Goal: Task Accomplishment & Management: Complete application form

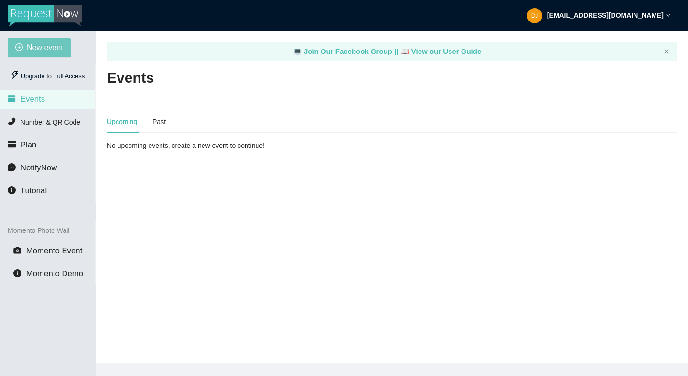
click at [52, 44] on span "New event" at bounding box center [45, 48] width 36 height 12
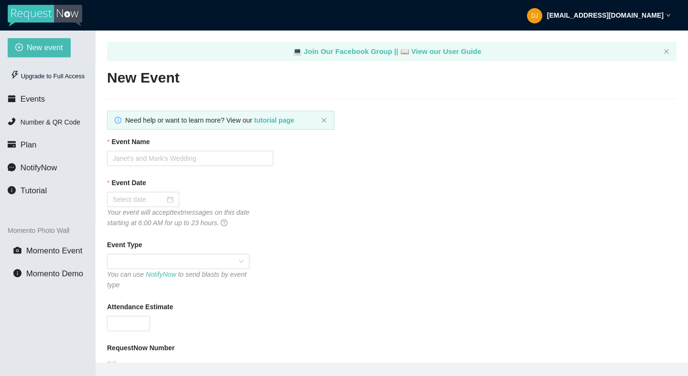
type textarea "[URL][DOMAIN_NAME]"
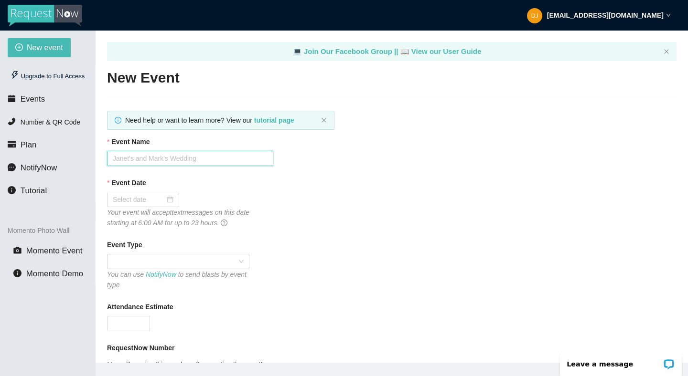
click at [150, 162] on input "Event Name" at bounding box center [190, 158] width 166 height 15
type input "Catwalk Karaoke"
click at [148, 198] on input "Event Date" at bounding box center [139, 199] width 52 height 11
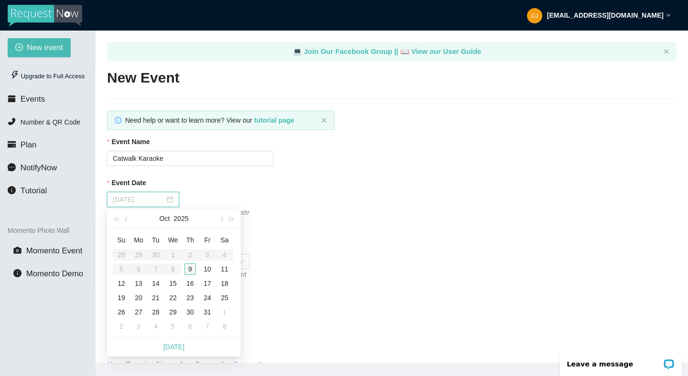
type input "[DATE]"
click at [190, 270] on div "9" at bounding box center [189, 269] width 11 height 11
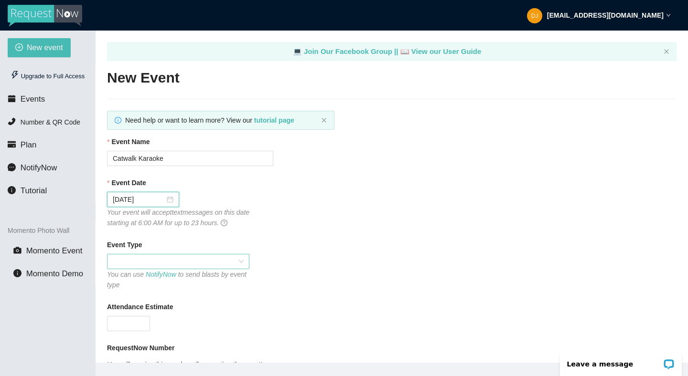
click at [154, 262] on span at bounding box center [178, 262] width 131 height 14
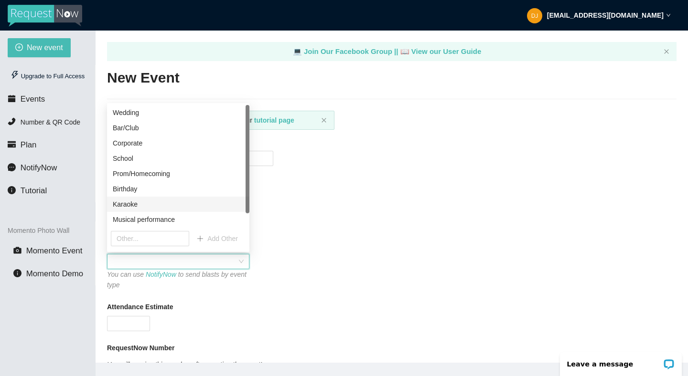
click at [169, 198] on div "Karaoke" at bounding box center [178, 204] width 142 height 15
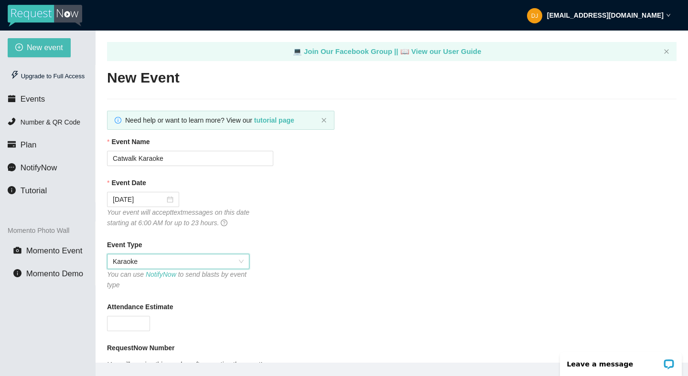
scroll to position [107, 0]
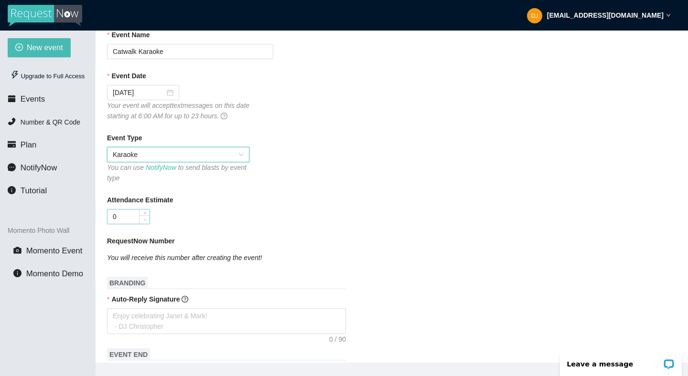
click at [139, 221] on span "Decrease Value" at bounding box center [144, 219] width 11 height 9
click at [130, 217] on input "0" at bounding box center [128, 217] width 42 height 14
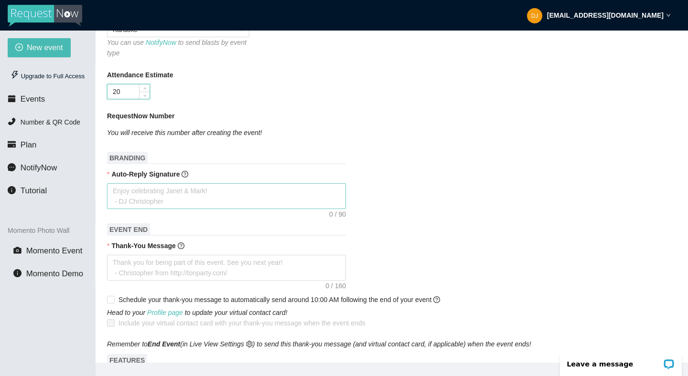
scroll to position [232, 0]
type input "20"
click at [178, 195] on textarea "Auto-Reply Signature" at bounding box center [226, 197] width 239 height 26
type textarea "G"
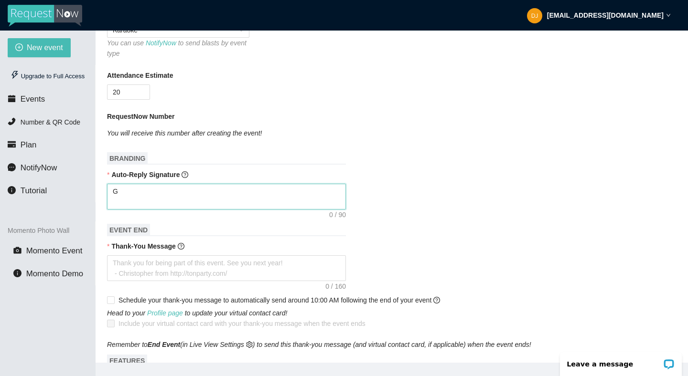
type textarea "Go"
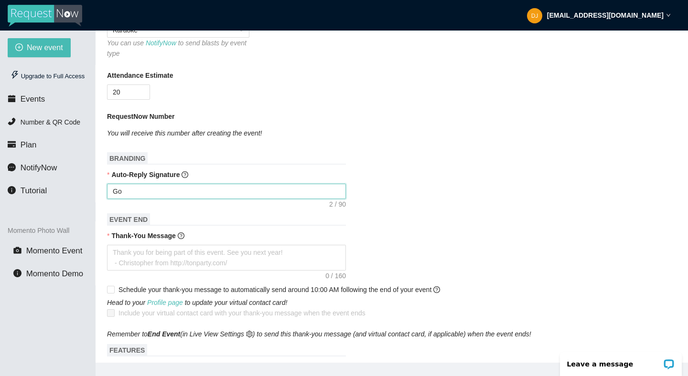
type textarea "Got"
type textarea "Got Y"
type textarea "Got Yo"
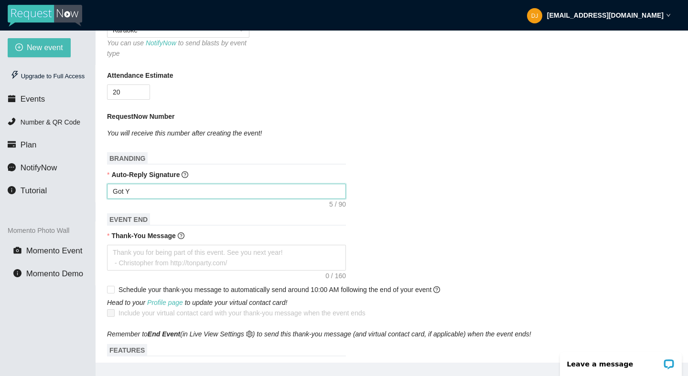
type textarea "Got Yo"
type textarea "Got You"
type textarea "Got Your"
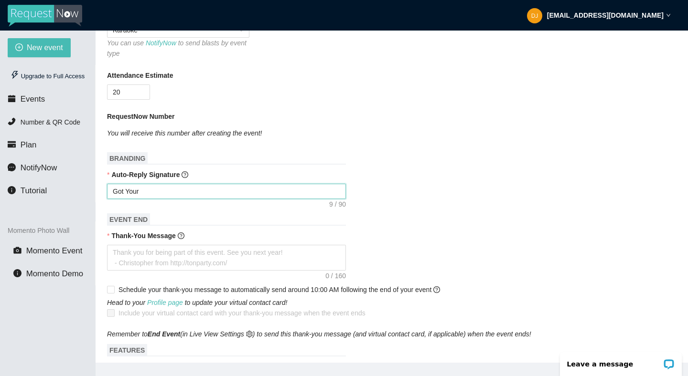
type textarea "Got Your R"
type textarea "Got Your Re"
type textarea "Got Your Req"
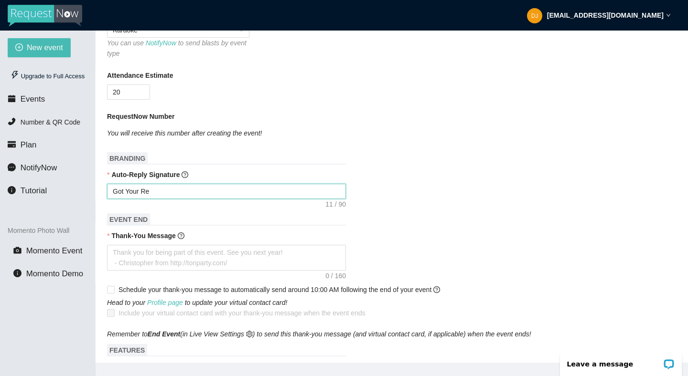
type textarea "Got Your Req"
type textarea "Got Your Requ"
type textarea "Got Your Reque"
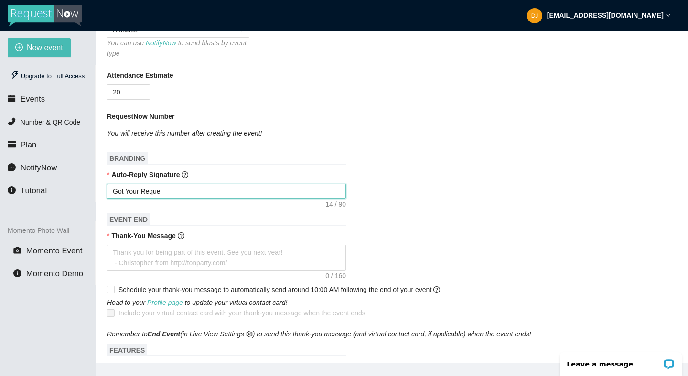
type textarea "Got Your Reques"
type textarea "Got Your Request"
type textarea "Got Your Request!"
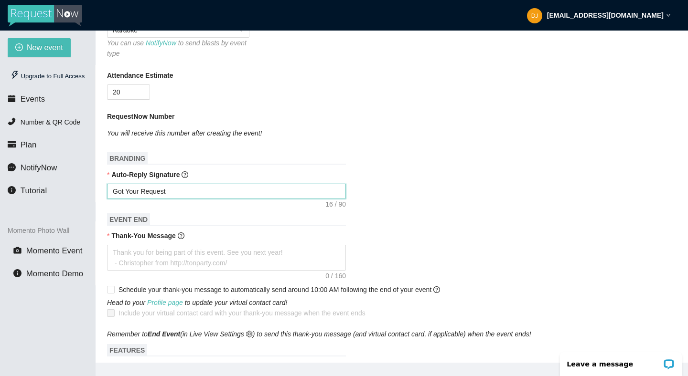
type textarea "Got Your Request!"
type textarea "Got Your Request!!"
type textarea "Got Your Request!!!"
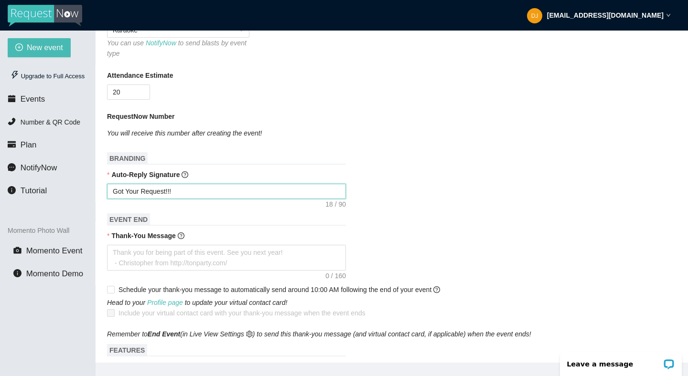
type textarea "Got Your Request!!!"
type textarea "Got Your Request!!! -"
type textarea "Got Your Request!!! -@"
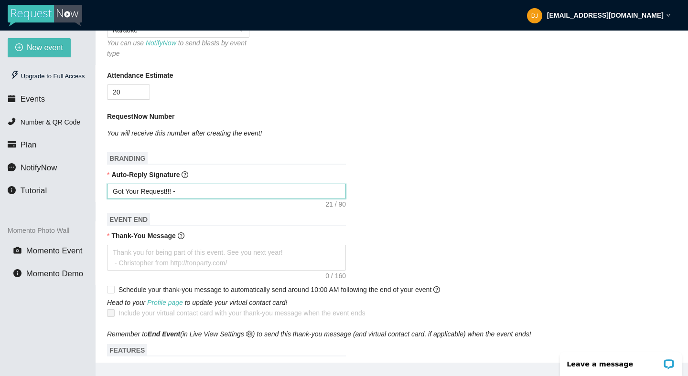
type textarea "Got Your Request!!! -@"
type textarea "Got Your Request!!! -@D"
type textarea "Got Your Request!!! -@Dj"
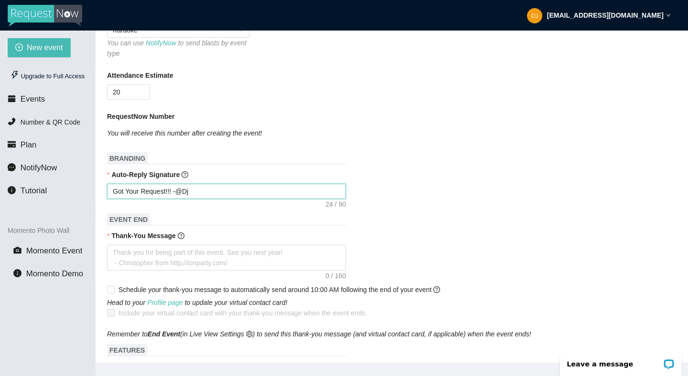
type textarea "Got Your Request!!! -@DjR"
type textarea "Got Your Request!!! -@DjRe"
type textarea "Got Your Request!!! -@DjReR"
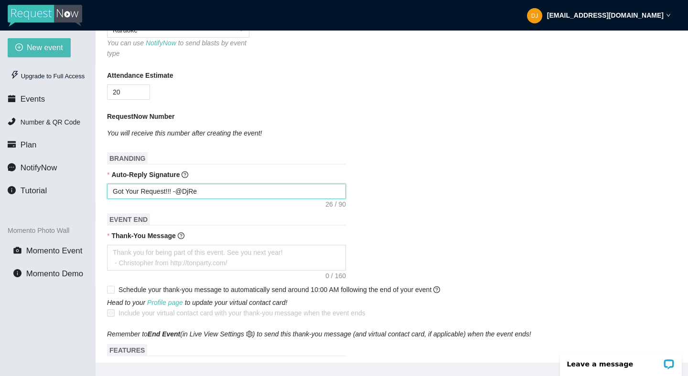
type textarea "Got Your Request!!! -@DjReR"
type textarea "Got Your Request!!! -@DjReRe"
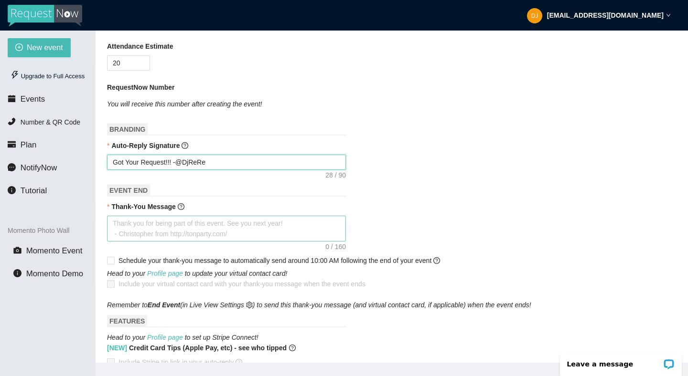
scroll to position [260, 0]
type textarea "Got Your Request!!! -@DjReRe"
click at [166, 229] on textarea "Thank-You Message" at bounding box center [226, 229] width 239 height 26
type textarea "T"
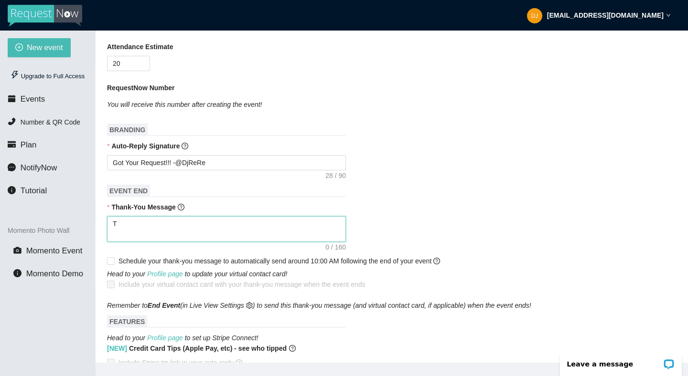
type textarea "Th"
type textarea "Tha"
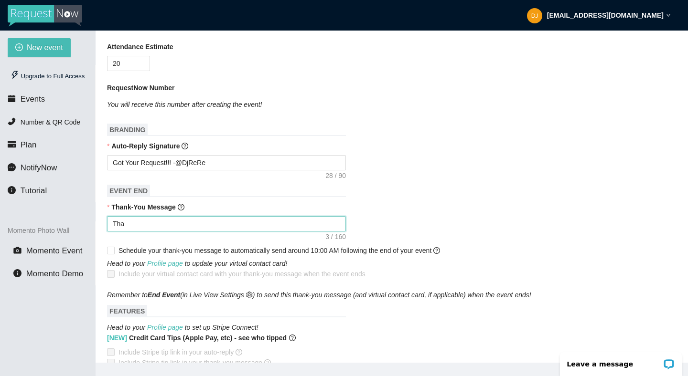
type textarea "Than"
type textarea "Thank"
type textarea "Thank y"
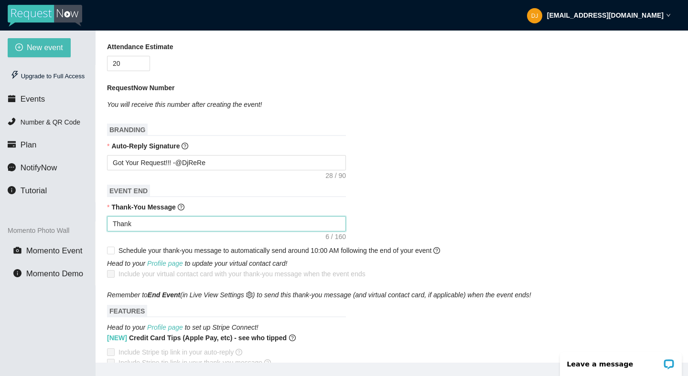
type textarea "Thank y"
type textarea "Thank yo"
type textarea "Thank you"
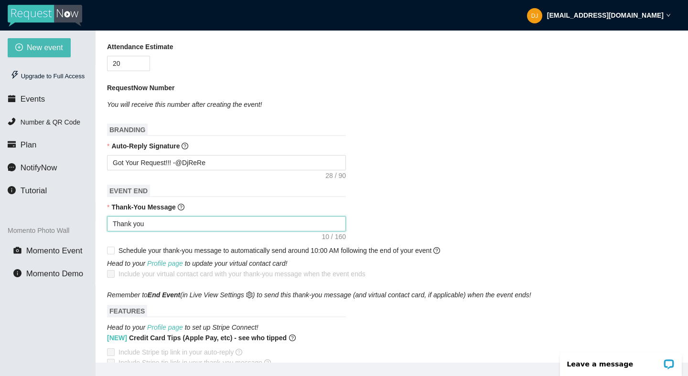
type textarea "Thank you f"
type textarea "Thank you fo"
type textarea "Thank you for"
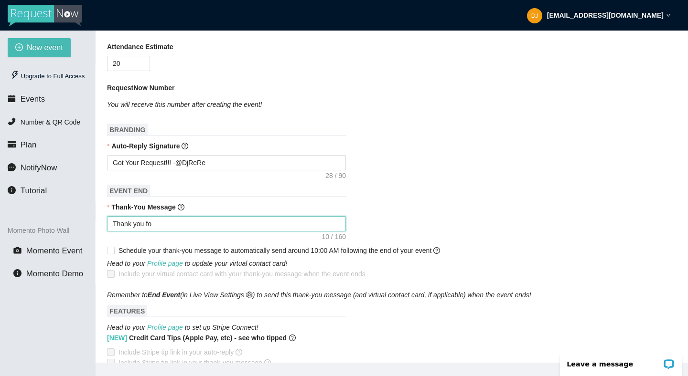
type textarea "Thank you for"
type textarea "Thank you for b"
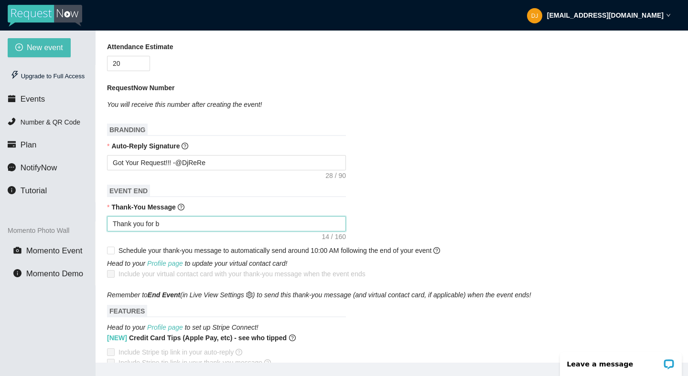
type textarea "Thank you for be"
type textarea "Thank you for bei"
type textarea "Thank you for bein"
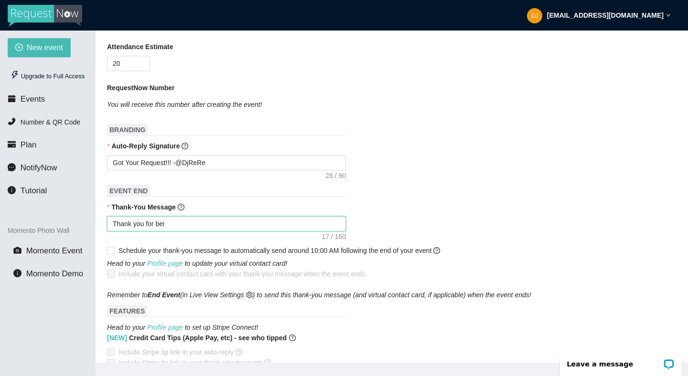
type textarea "Thank you for bein"
type textarea "Thank you for being"
type textarea "Thank you for being."
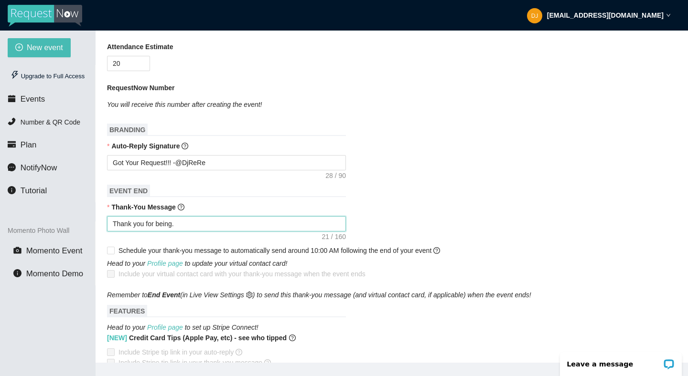
type textarea "Thank you for being."
type textarea "Thank you for being"
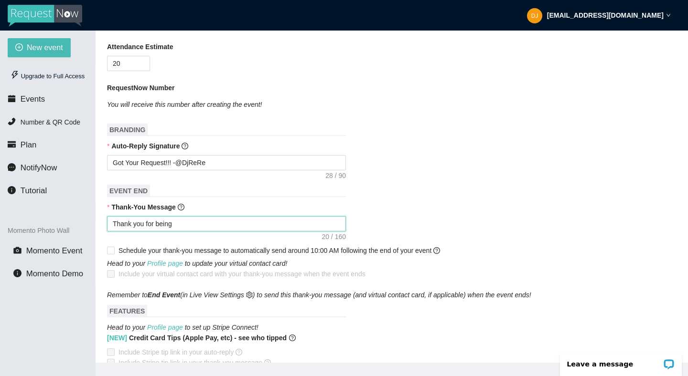
type textarea "Thank you for being"
type textarea "Thank you for being a"
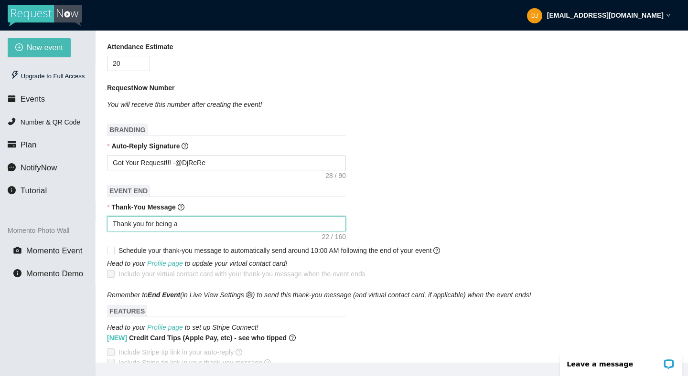
type textarea "Thank you for being a o"
type textarea "Thank you for being a oa"
type textarea "Thank you for being a o"
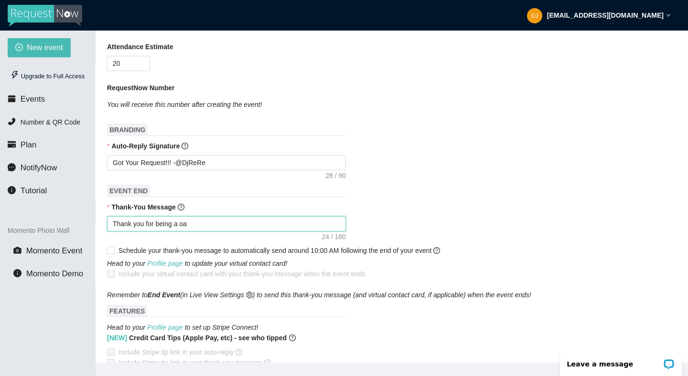
type textarea "Thank you for being a o"
type textarea "Thank you for being a"
type textarea "Thank you for being a p"
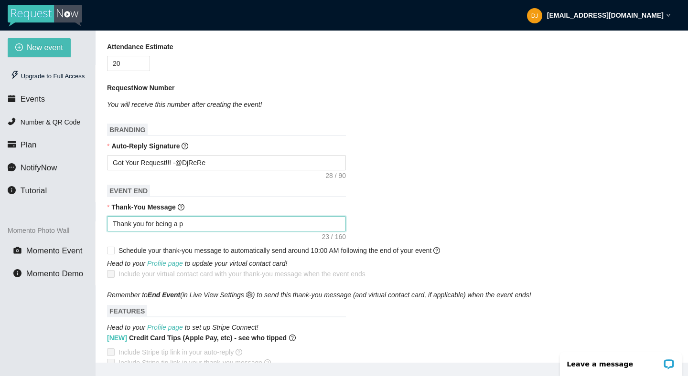
type textarea "Thank you for being a pa"
type textarea "Thank you for being a par"
type textarea "Thank you for being a part"
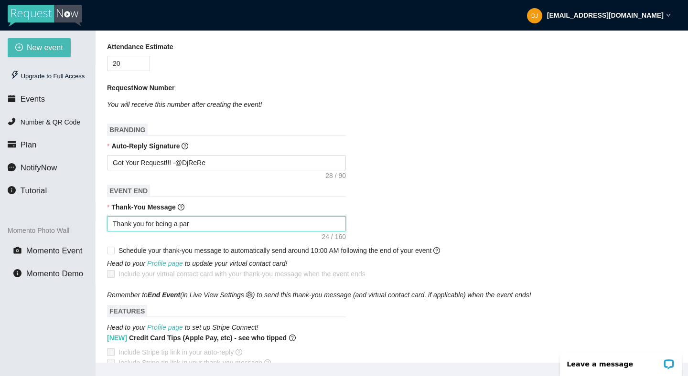
type textarea "Thank you for being a part"
type textarea "Thank you for being a part o"
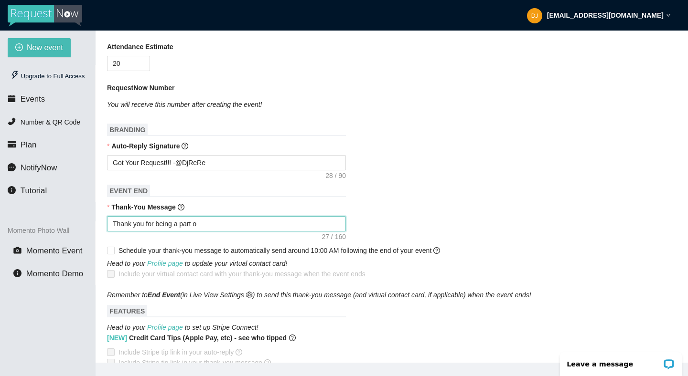
type textarea "Thank you for being a part of"
type textarea "Thank you for being a part of C"
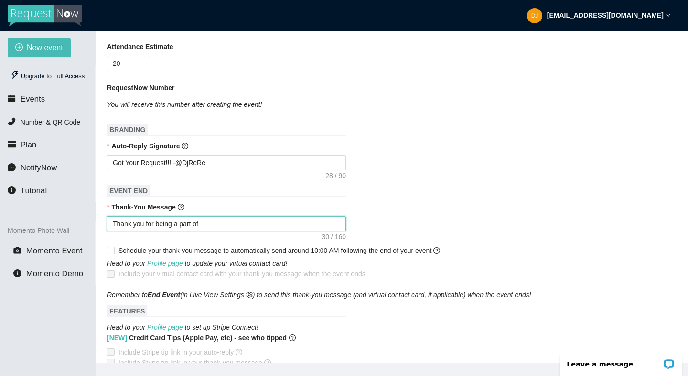
type textarea "Thank you for being a part of C"
type textarea "Thank you for being a part of Ca"
type textarea "Thank you for being a part of Cat"
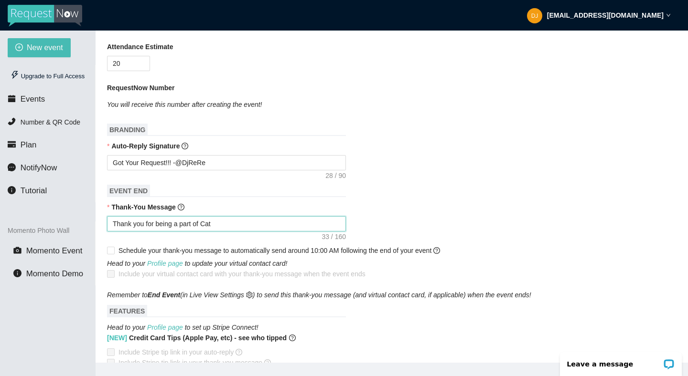
type textarea "Thank you for being a part of Catw"
type textarea "Thank you for being a part of Catwa"
type textarea "Thank you for being a part of Catwal"
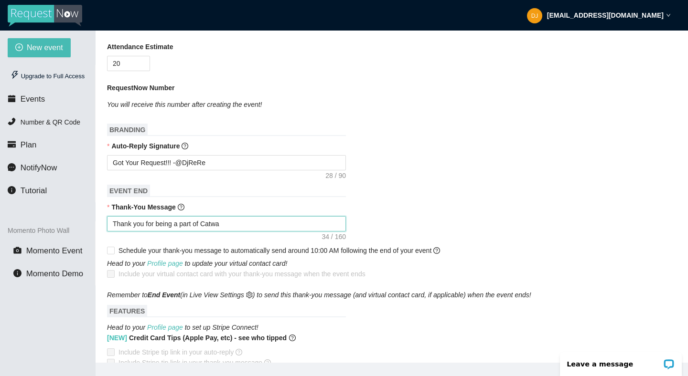
type textarea "Thank you for being a part of Catwal"
type textarea "Thank you for being a part of Catwalk"
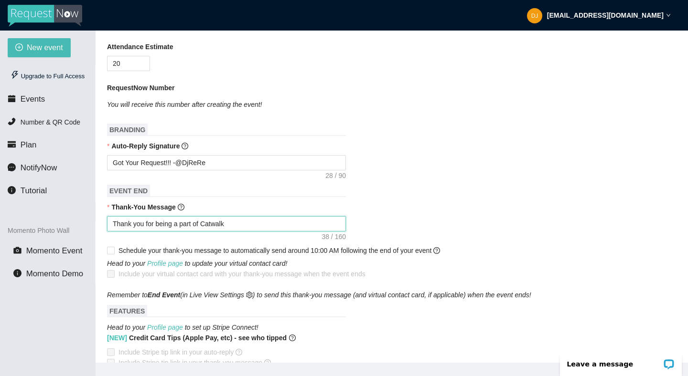
type textarea "Thank you for being a part of Catwalk K"
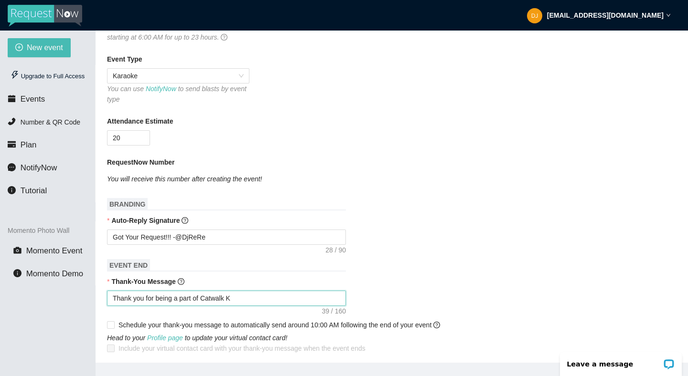
scroll to position [145, 0]
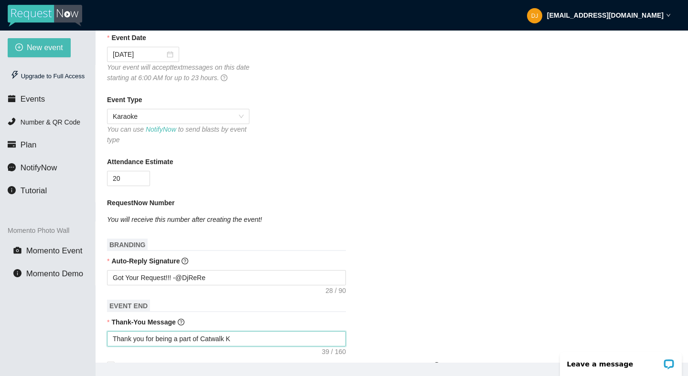
type textarea "Thank you for being a part of Catwalk Ka"
type textarea "Thank you for being a part of Catwalk K"
type textarea "Thank you for being a part of Catwalk Ka"
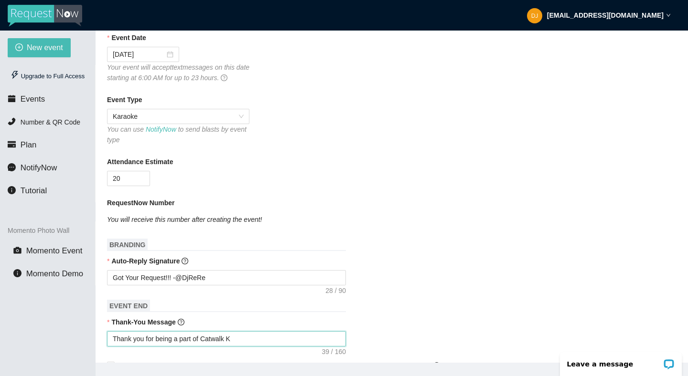
type textarea "Thank you for being a part of Catwalk Ka"
type textarea "Thank you for being a part of Catwalk Kar"
type textarea "Thank you for being a part of Catwalk Kara"
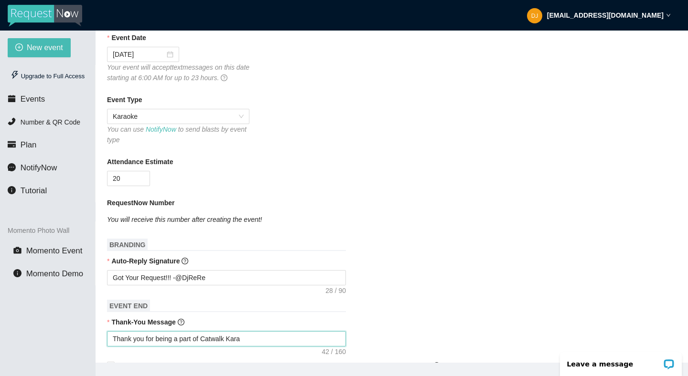
type textarea "Thank you for being a part of Catwalk Karao"
type textarea "Thank you for being a part of Catwalk Karaok"
type textarea "Thank you for being a part of Catwalk Karaoke"
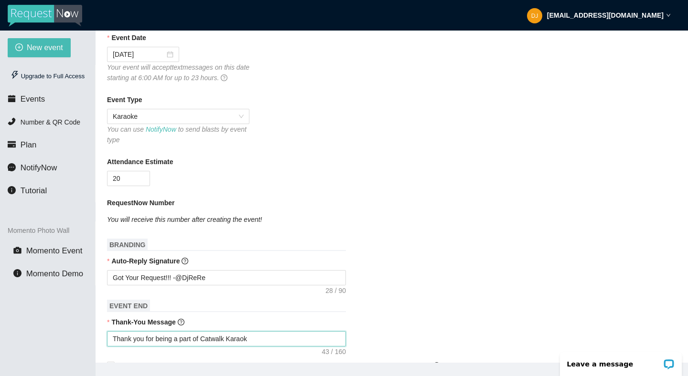
type textarea "Thank you for being a part of Catwalk Karaoke"
type textarea "Thank you for being a part of Catwalk Karaoke a"
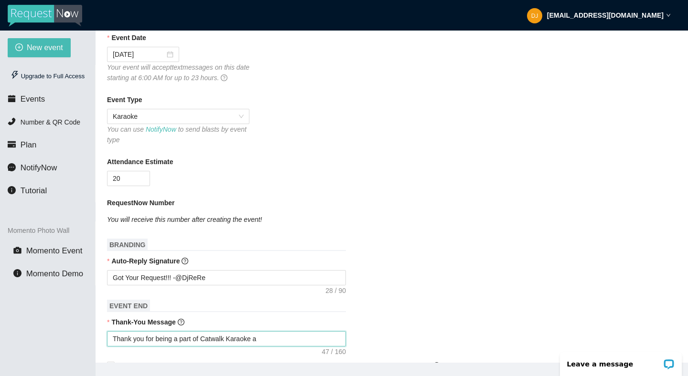
type textarea "Thank you for being a part of Catwalk Karaoke at"
type textarea "Thank you for being a part of Catwalk Karaoke at H"
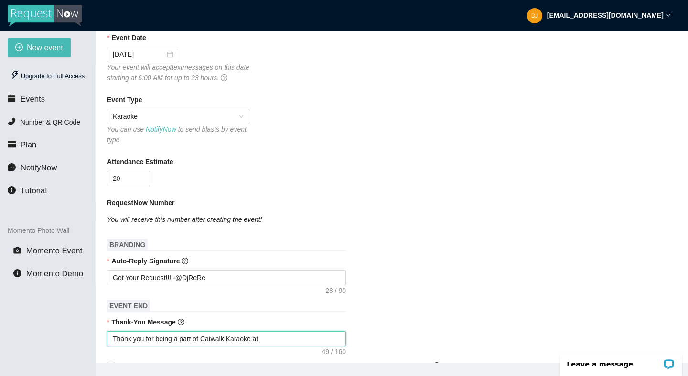
type textarea "Thank you for being a part of Catwalk Karaoke at H"
type textarea "Thank you for being a part of Catwalk Karaoke at Ha"
type textarea "Thank you for being a part of Catwalk Karaoke at Hab"
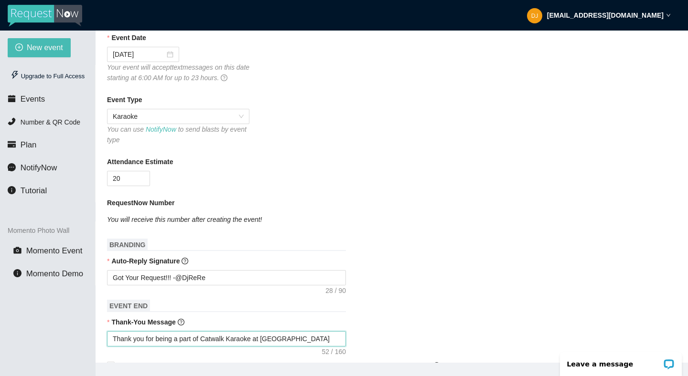
type textarea "Thank you for being a part of Catwalk Karaoke at Habo"
type textarea "Thank you for being a part of Catwalk Karaoke at Habor"
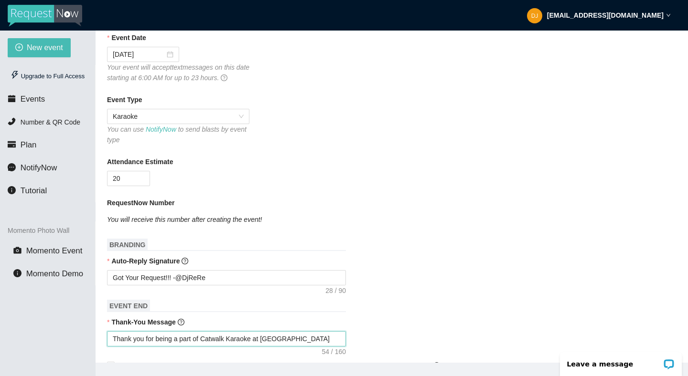
type textarea "Thank you for being a part of Catwalk Karaoke at Habor"
type textarea "Thank you for being a part of Catwalk Karaoke at Habor C"
type textarea "Thank you for being a part of Catwalk Karaoke at Habor Cl"
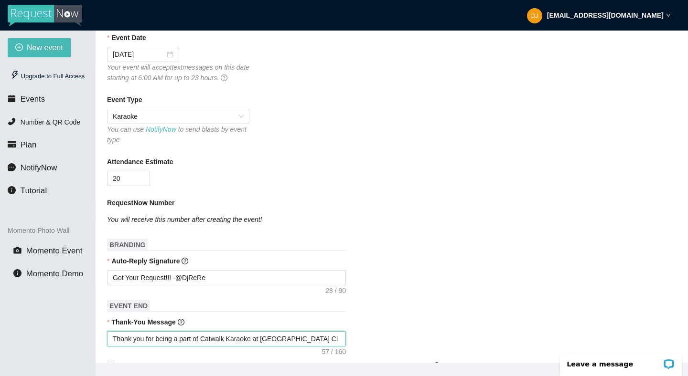
type textarea "Thank you for being a part of Catwalk Karaoke at Habor Clu"
type textarea "Thank you for being a part of Catwalk Karaoke at Habor Club"
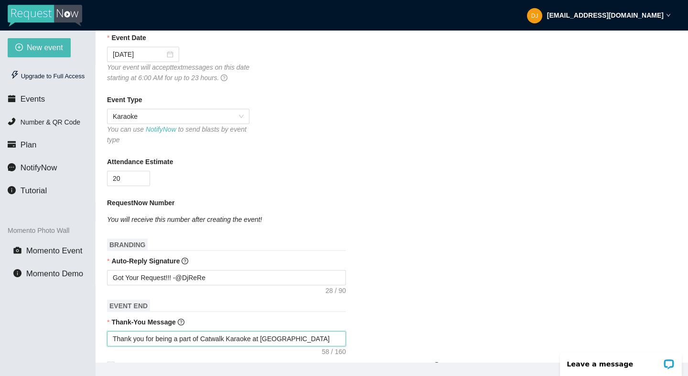
type textarea "Thank you for being a part of Catwalk Karaoke at Habor Club"
type textarea "Thank you for being a part of Catwalk Karaoke at Habor Club a"
type textarea "Thank you for being a part of Catwalk Karaoke at Habor Club"
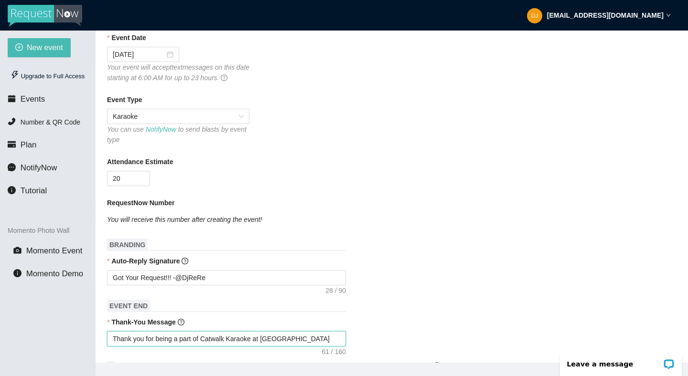
type textarea "Thank you for being a part of Catwalk Karaoke at Habor Club w"
type textarea "Thank you for being a part of Catwalk Karaoke at Habor Club wi"
type textarea "Thank you for being a part of Catwalk Karaoke at Habor Club wih"
type textarea "Thank you for being a part of Catwalk Karaoke at Habor Club wi"
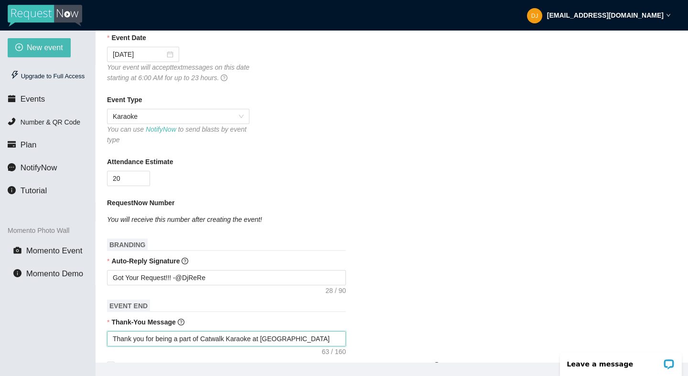
type textarea "Thank you for being a part of Catwalk Karaoke at Habor Club wi"
type textarea "Thank you for being a part of Catwalk Karaoke at Habor Club wit"
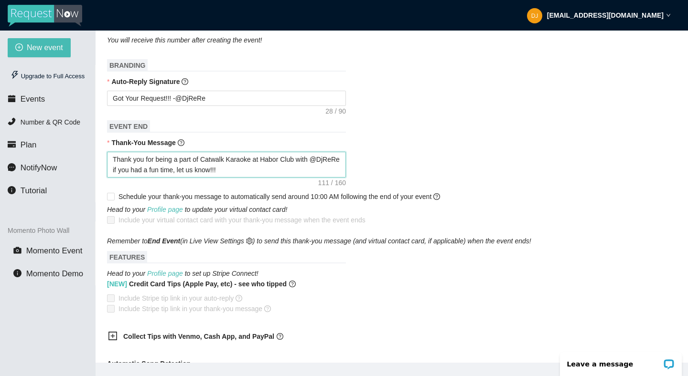
scroll to position [325, 0]
click at [113, 199] on input "Schedule your thank-you message to automatically send around 10:00 AM following…" at bounding box center [110, 195] width 7 height 7
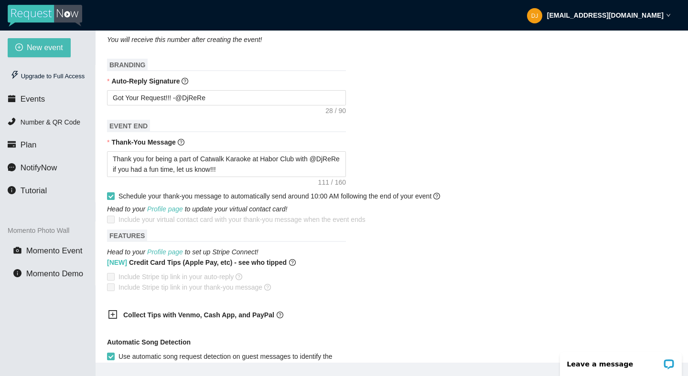
click at [113, 199] on input "Schedule your thank-you message to automatically send around 10:00 AM following…" at bounding box center [110, 195] width 7 height 7
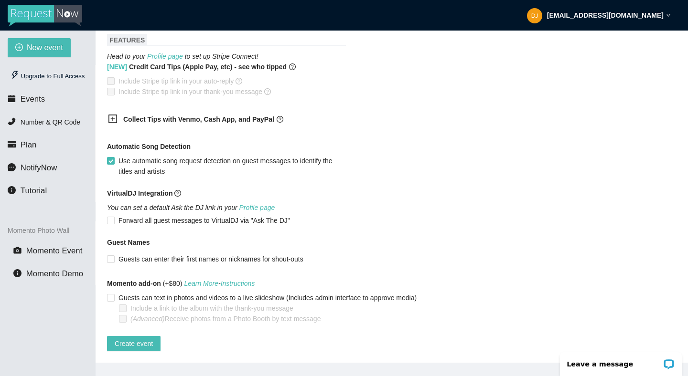
scroll to position [549, 0]
click at [116, 118] on icon "plus-square" at bounding box center [112, 119] width 9 height 9
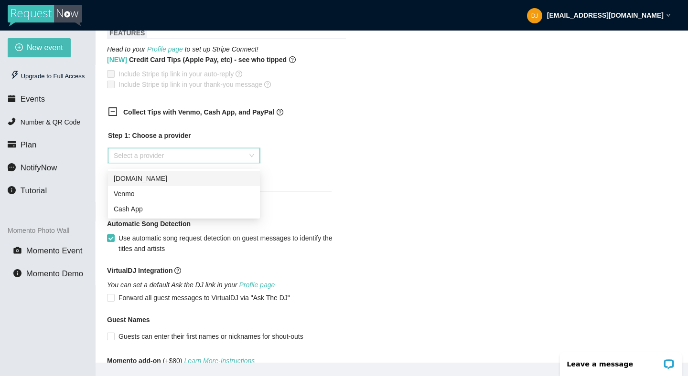
click at [137, 159] on input "search" at bounding box center [181, 156] width 134 height 14
click at [143, 193] on div "Venmo" at bounding box center [184, 194] width 140 height 11
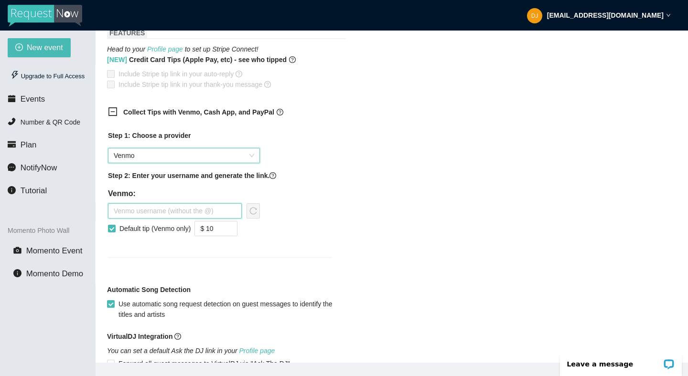
click at [157, 216] on input "text" at bounding box center [175, 210] width 134 height 15
click at [226, 232] on input "$ 10" at bounding box center [216, 229] width 42 height 14
click at [235, 235] on span "down" at bounding box center [232, 232] width 6 height 6
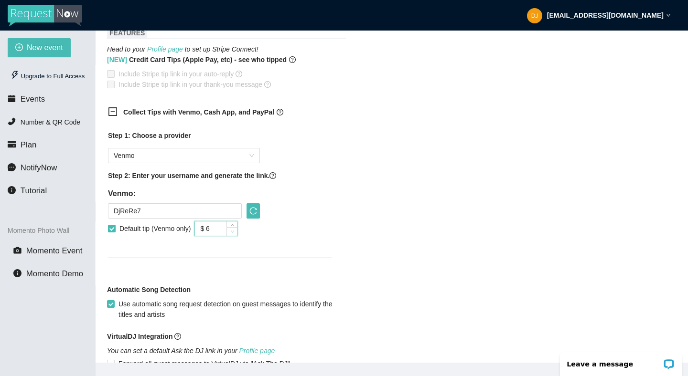
click at [235, 235] on span "down" at bounding box center [232, 232] width 6 height 6
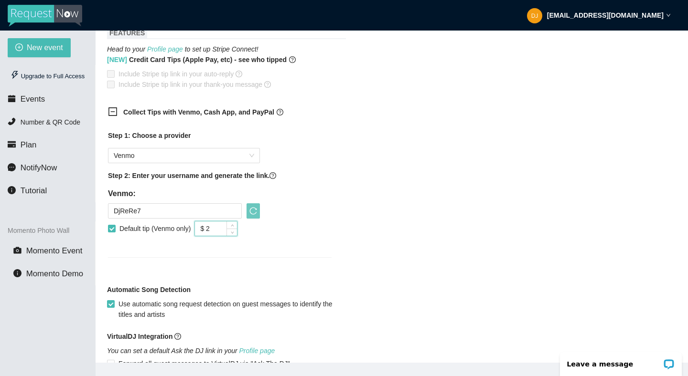
click at [253, 215] on icon "reload" at bounding box center [253, 211] width 8 height 8
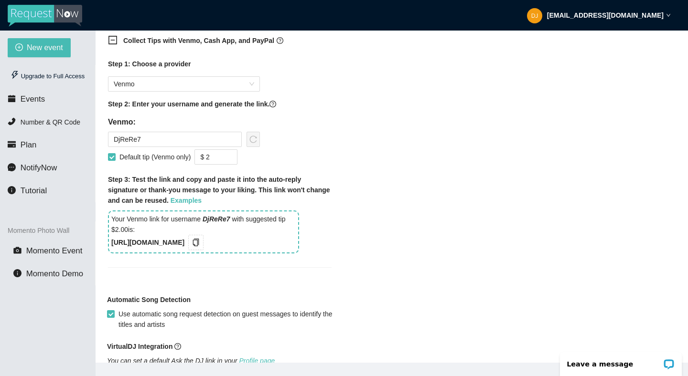
scroll to position [620, 0]
click at [234, 157] on icon "up" at bounding box center [232, 155] width 3 height 3
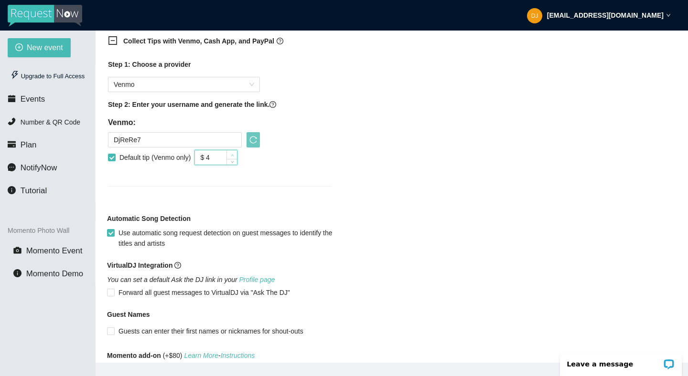
click at [234, 157] on icon "up" at bounding box center [232, 155] width 3 height 3
click at [252, 142] on icon "reload" at bounding box center [253, 140] width 8 height 8
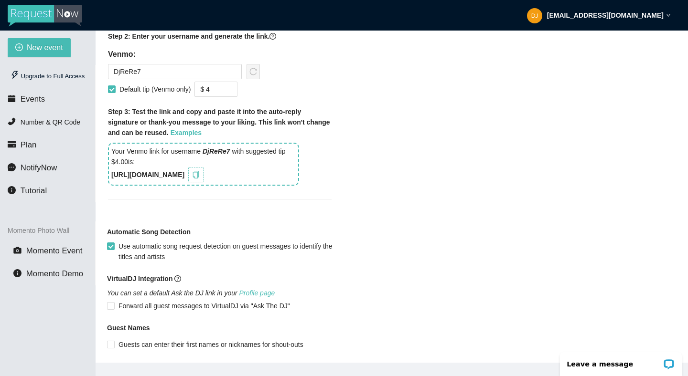
scroll to position [664, 0]
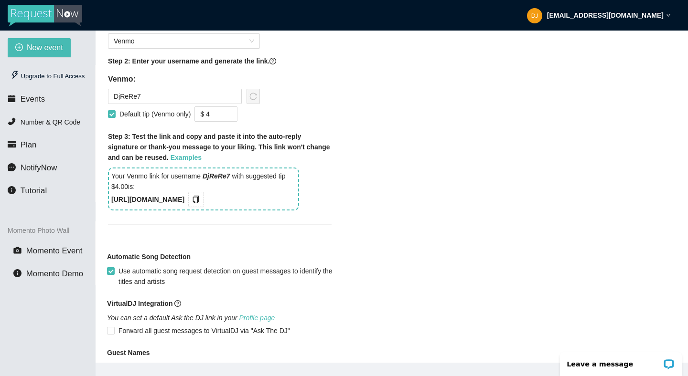
click at [184, 203] on b "https://songtips.me/4NE5s" at bounding box center [147, 200] width 73 height 8
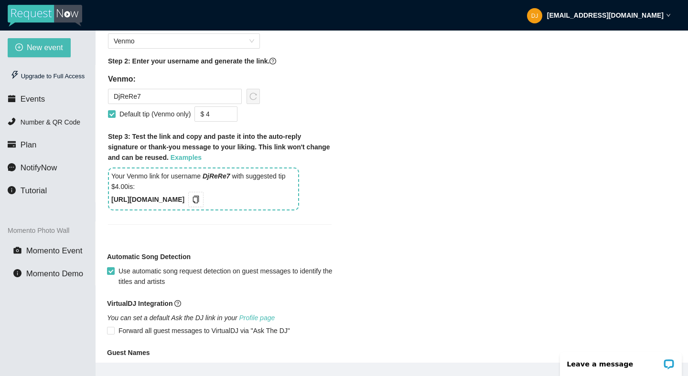
click at [201, 204] on div "Your Venmo link for username DjReRe7 with suggested tip $4.00 is: https://songt…" at bounding box center [203, 189] width 191 height 43
drag, startPoint x: 199, startPoint y: 204, endPoint x: 111, endPoint y: 207, distance: 87.9
click at [111, 203] on b "https://songtips.me/4NE5s" at bounding box center [147, 200] width 73 height 8
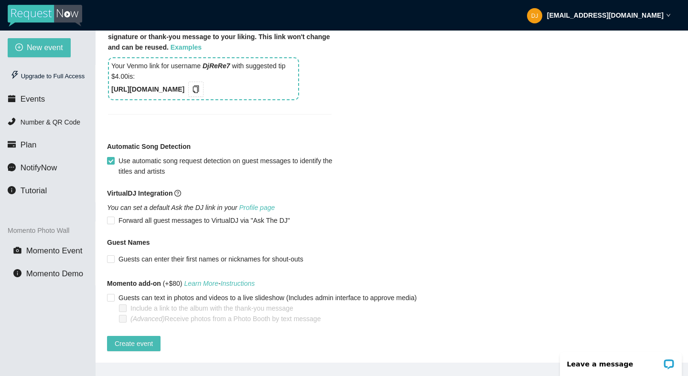
scroll to position [31, 0]
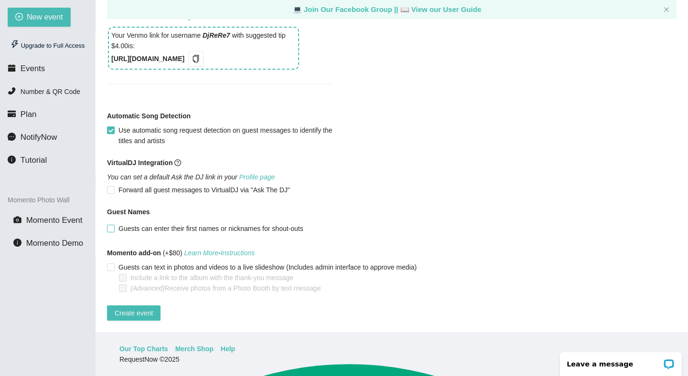
click at [114, 225] on span at bounding box center [111, 229] width 8 height 8
click at [114, 225] on input "Guests can enter their first names or nicknames for shout-outs" at bounding box center [110, 228] width 7 height 7
click at [127, 309] on span "Create event" at bounding box center [134, 313] width 38 height 11
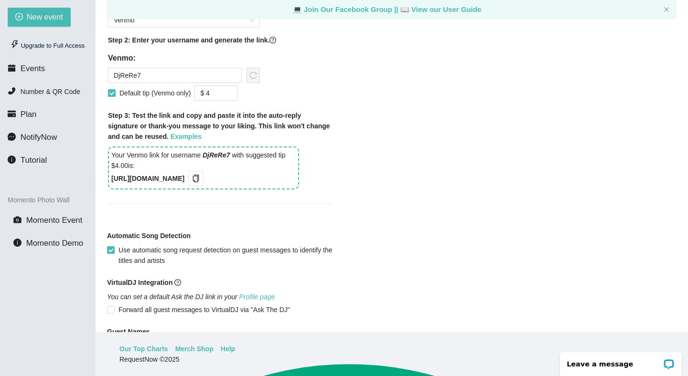
scroll to position [786, 0]
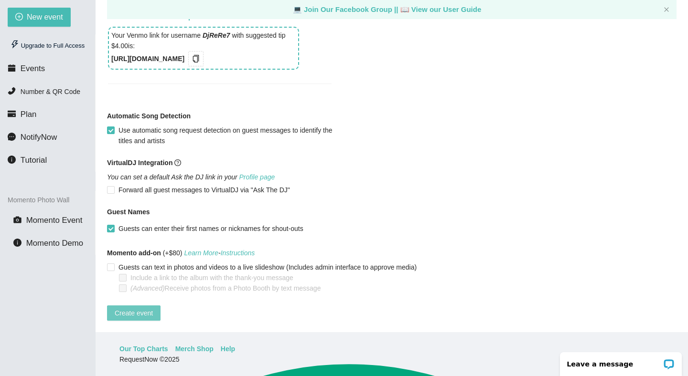
click at [136, 308] on span "Create event" at bounding box center [134, 313] width 38 height 11
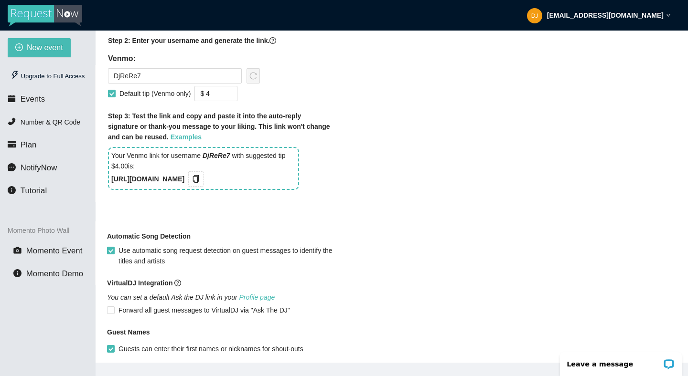
scroll to position [691, 0]
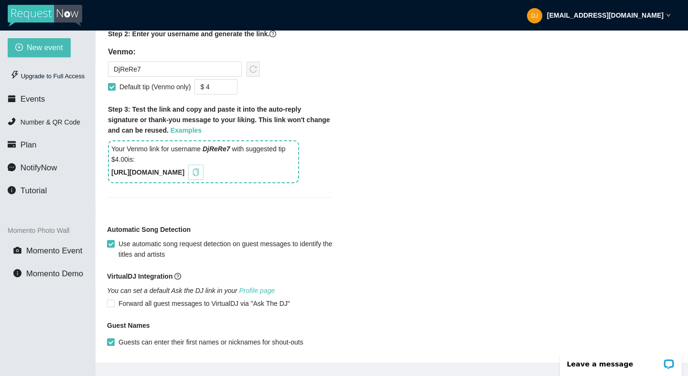
click at [200, 176] on icon "copy" at bounding box center [196, 173] width 8 height 8
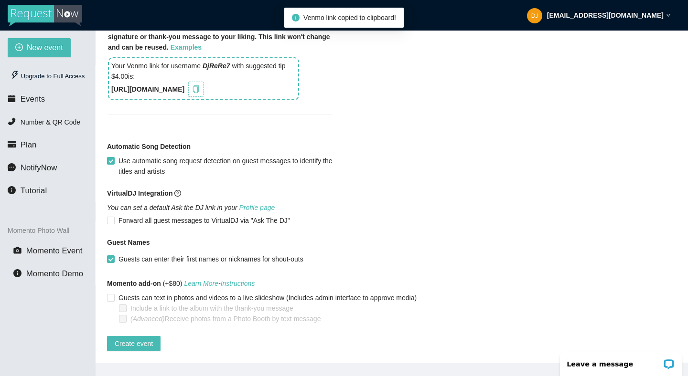
scroll to position [31, 0]
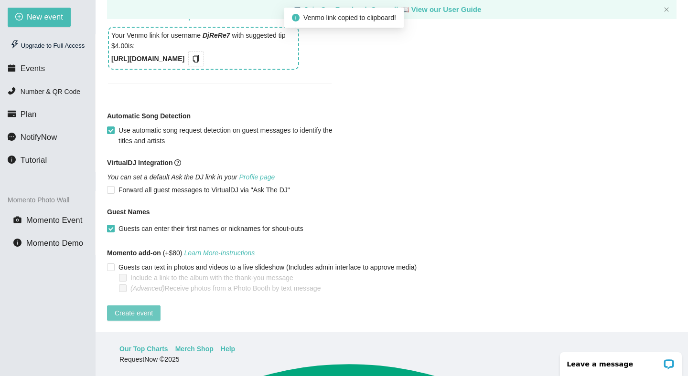
click at [146, 308] on span "Create event" at bounding box center [134, 313] width 38 height 11
click at [120, 308] on span "Create event" at bounding box center [134, 313] width 38 height 11
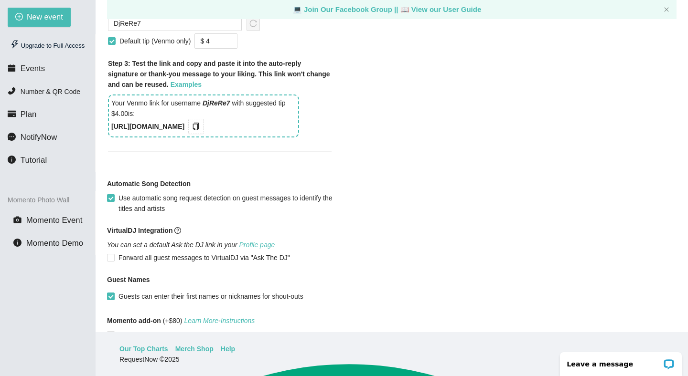
click at [110, 201] on input "Use automatic song request detection on guest messages to identify the titles a…" at bounding box center [110, 197] width 7 height 7
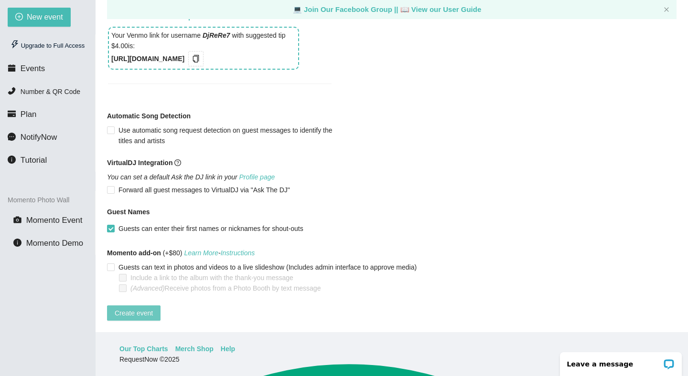
click at [129, 308] on span "Create event" at bounding box center [134, 313] width 38 height 11
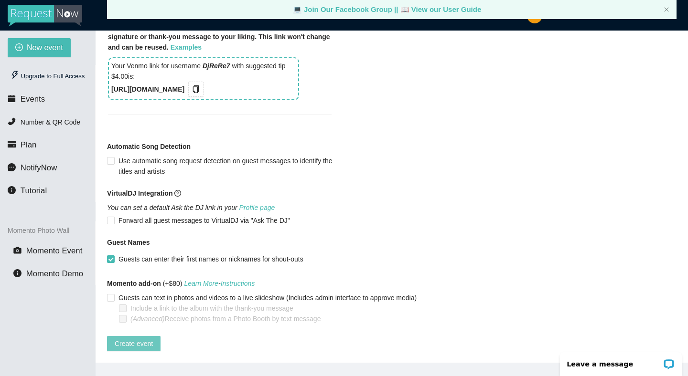
scroll to position [31, 0]
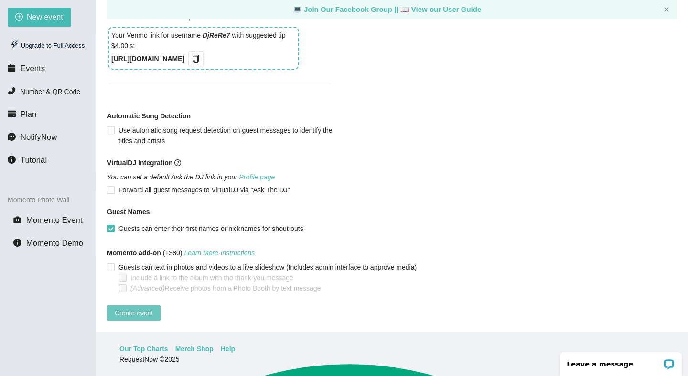
click at [136, 308] on span "Create event" at bounding box center [134, 313] width 38 height 11
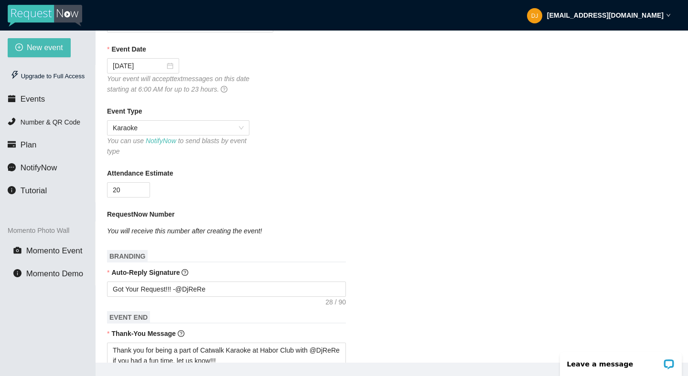
scroll to position [141, 0]
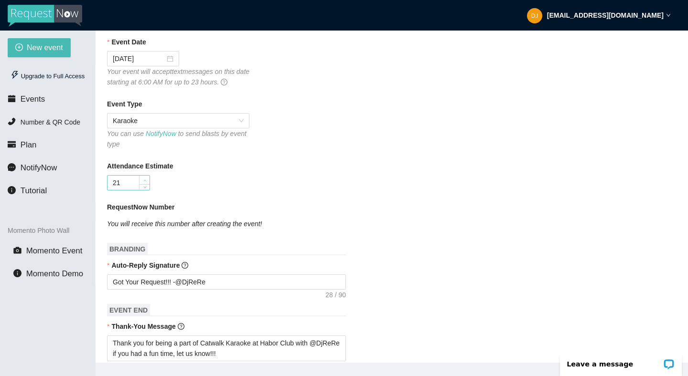
click at [143, 181] on icon "up" at bounding box center [144, 181] width 3 height 2
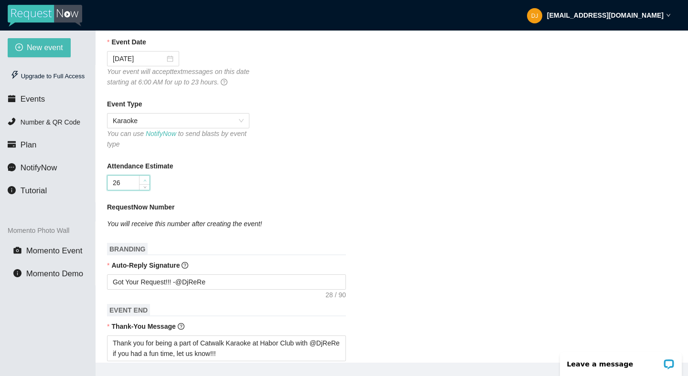
click at [143, 181] on icon "up" at bounding box center [144, 181] width 3 height 2
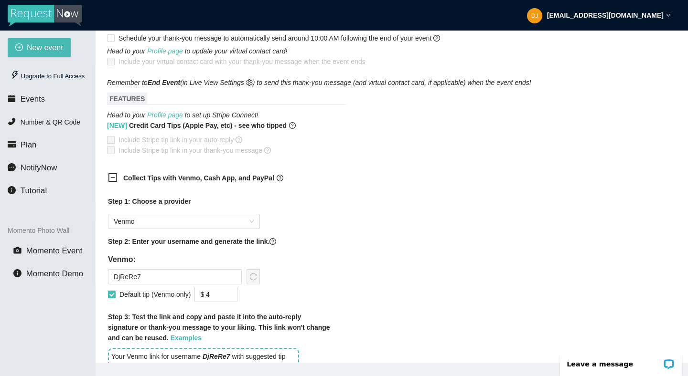
scroll to position [530, 0]
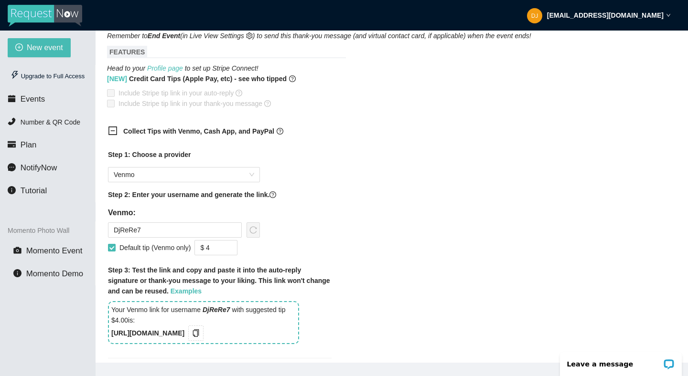
click at [113, 251] on input "Default tip (Venmo only)" at bounding box center [111, 247] width 7 height 7
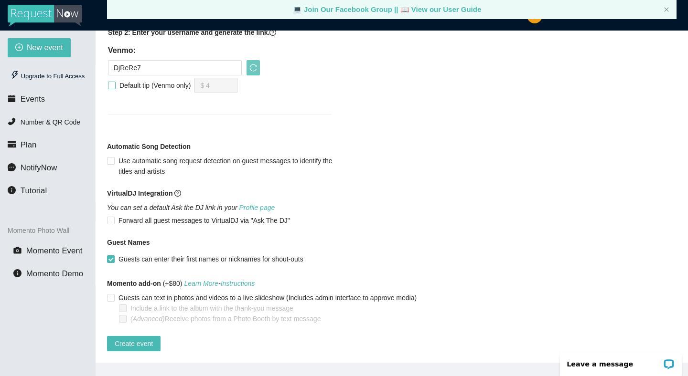
scroll to position [31, 0]
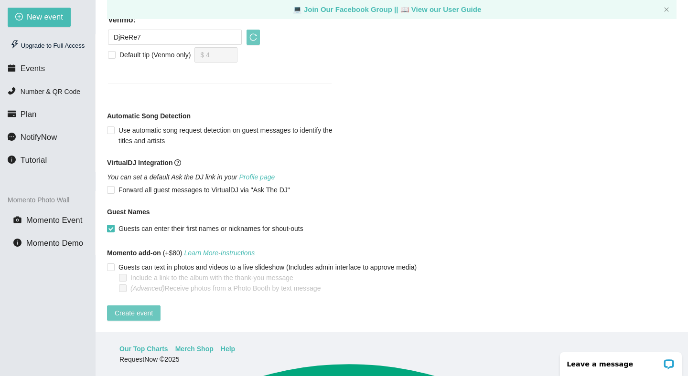
click at [137, 308] on span "Create event" at bounding box center [134, 313] width 38 height 11
click at [146, 308] on span "Create event" at bounding box center [134, 313] width 38 height 11
click at [34, 70] on span "Events" at bounding box center [33, 68] width 24 height 9
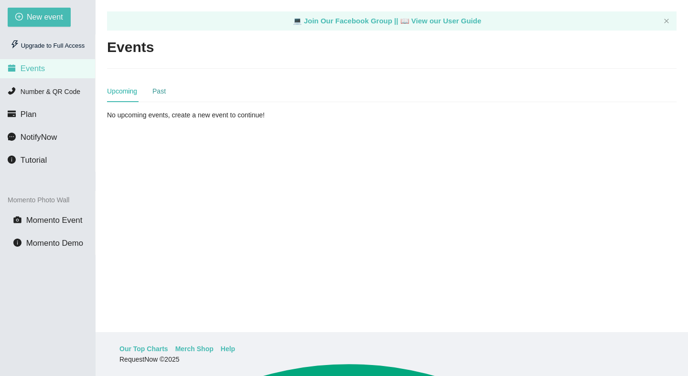
click at [159, 91] on div "Past" at bounding box center [158, 91] width 13 height 11
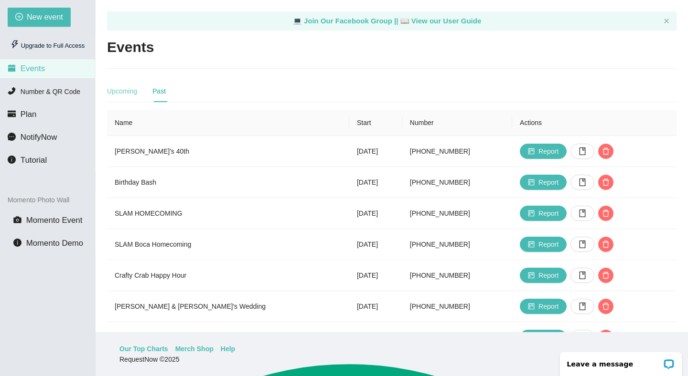
click at [125, 96] on div "Upcoming" at bounding box center [122, 91] width 30 height 22
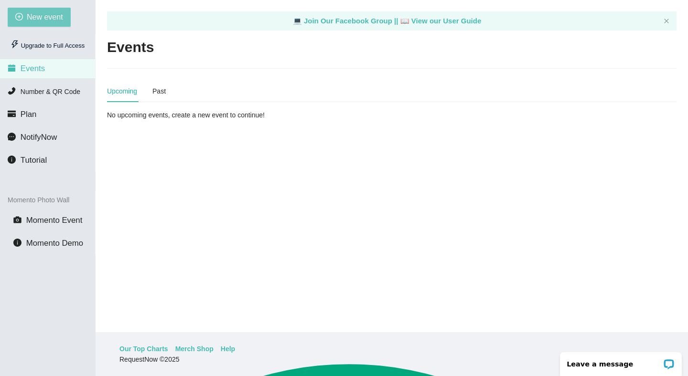
click at [52, 18] on span "New event" at bounding box center [45, 17] width 36 height 12
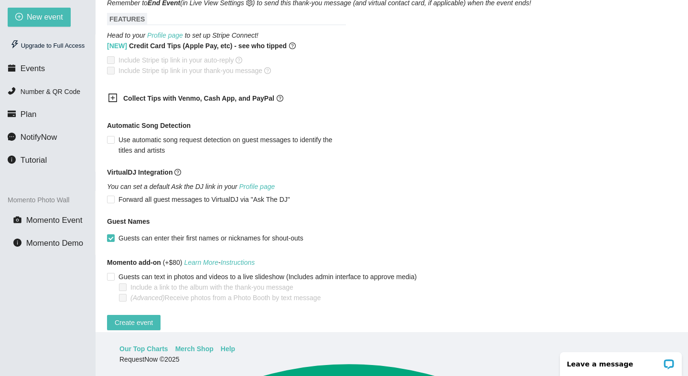
scroll to position [554, 0]
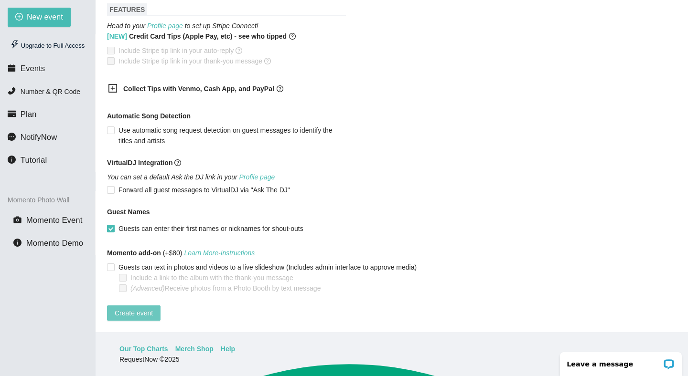
click at [132, 308] on span "Create event" at bounding box center [134, 313] width 38 height 11
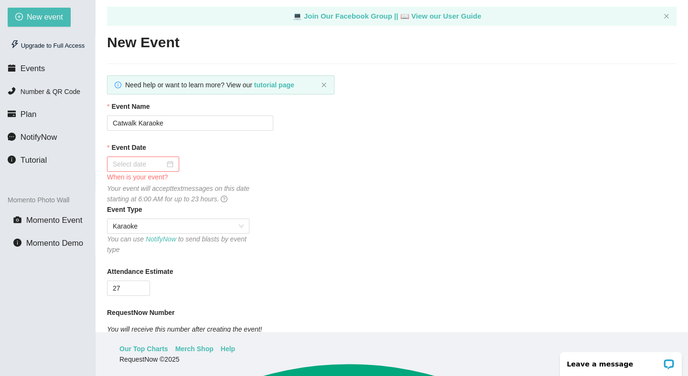
scroll to position [0, 0]
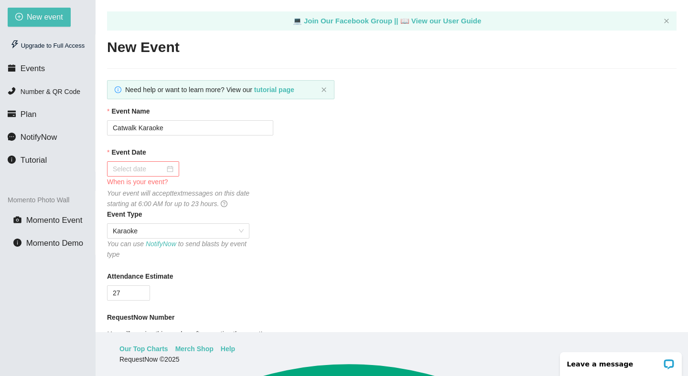
click at [162, 168] on div at bounding box center [143, 169] width 61 height 11
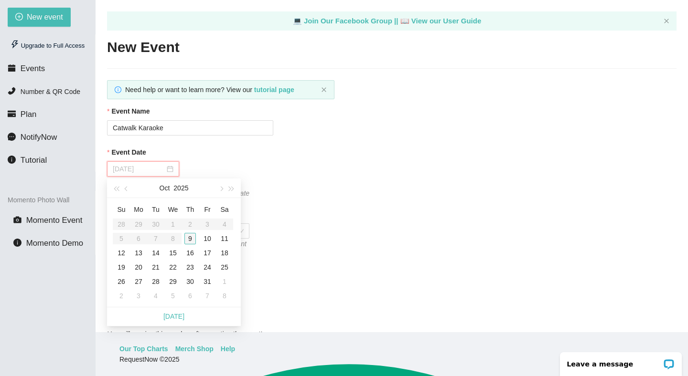
click at [193, 242] on div "9" at bounding box center [189, 238] width 11 height 11
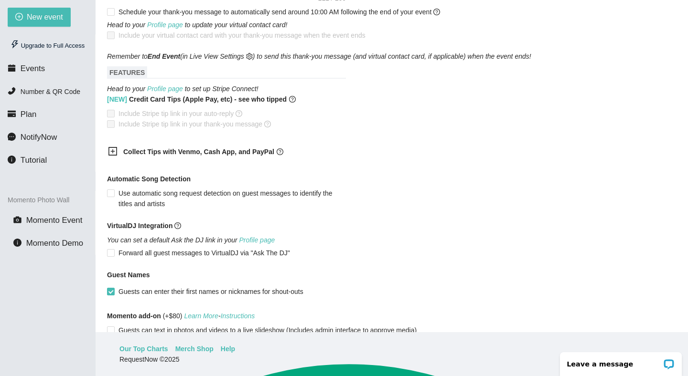
scroll to position [480, 0]
click at [116, 154] on icon "plus-square" at bounding box center [113, 151] width 10 height 10
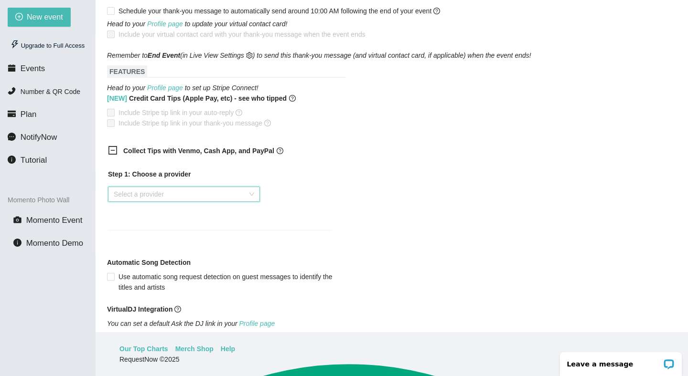
click at [150, 198] on input "search" at bounding box center [181, 194] width 134 height 14
click at [146, 234] on div "Venmo" at bounding box center [184, 233] width 140 height 11
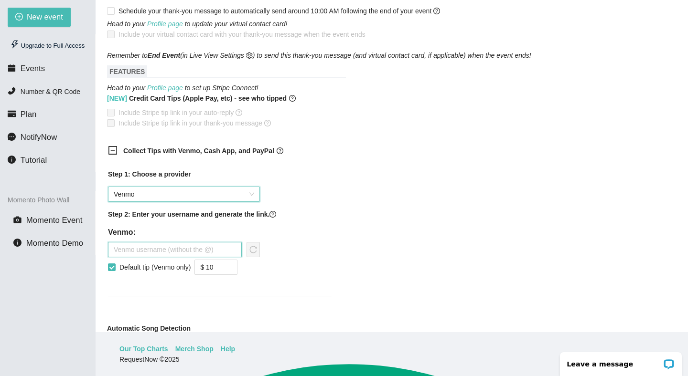
click at [139, 255] on input "text" at bounding box center [175, 249] width 134 height 15
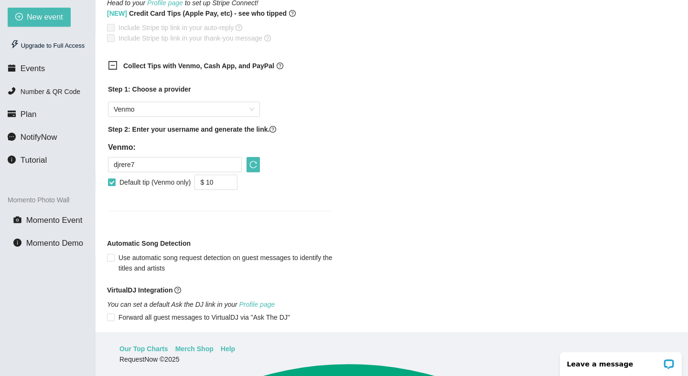
click at [112, 185] on input "Default tip (Venmo only)" at bounding box center [111, 182] width 7 height 7
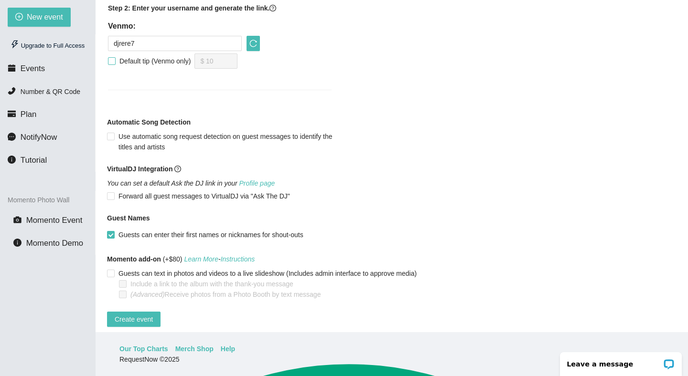
scroll to position [704, 0]
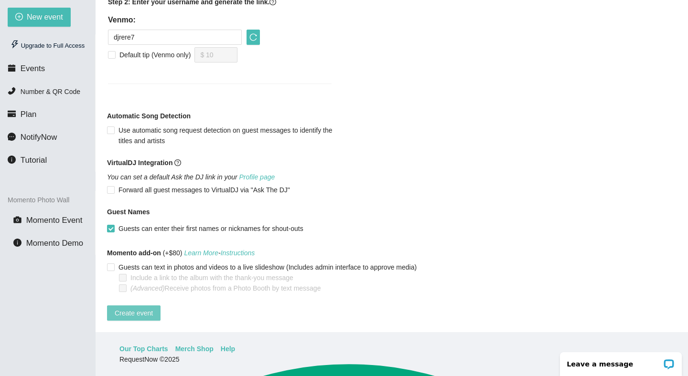
click at [126, 308] on span "Create event" at bounding box center [134, 313] width 38 height 11
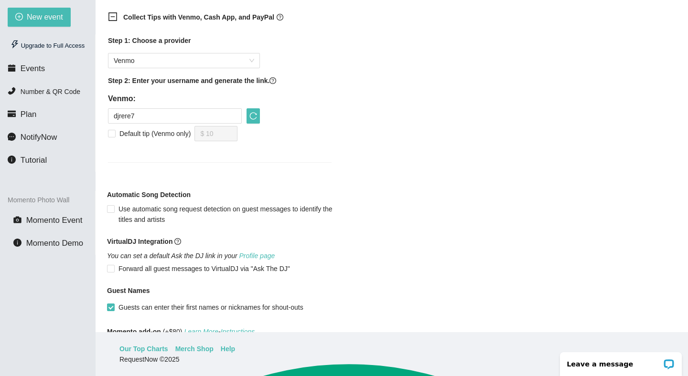
scroll to position [580, 0]
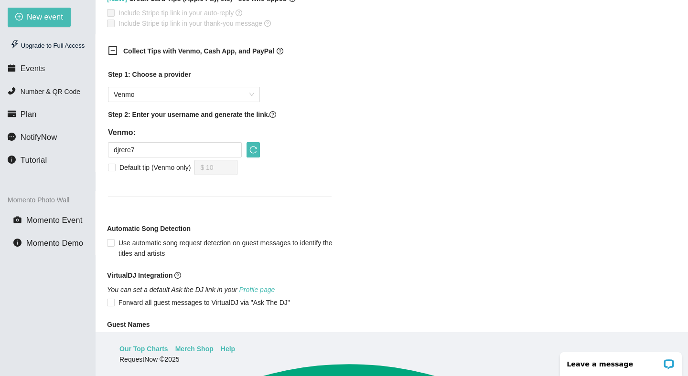
click at [113, 53] on icon "minus-square" at bounding box center [113, 51] width 10 height 10
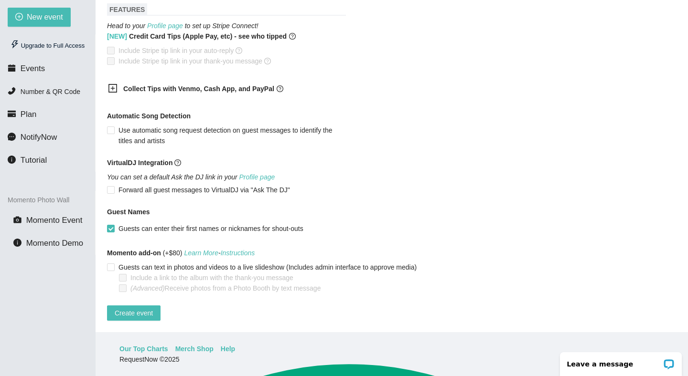
scroll to position [554, 0]
click at [139, 308] on span "Create event" at bounding box center [134, 313] width 38 height 11
click at [135, 310] on span "Create event" at bounding box center [134, 313] width 38 height 11
click at [117, 84] on icon "plus-square" at bounding box center [112, 88] width 9 height 9
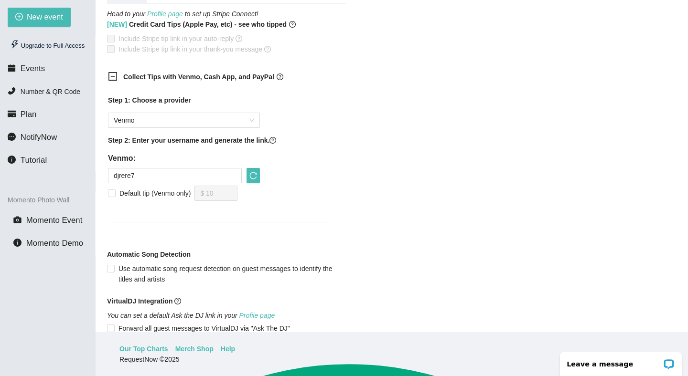
click at [152, 132] on div "Step 1: Choose a provider Venmo Step 2: Enter your username and generate the li…" at bounding box center [219, 153] width 223 height 116
click at [155, 125] on span "Venmo" at bounding box center [184, 120] width 140 height 14
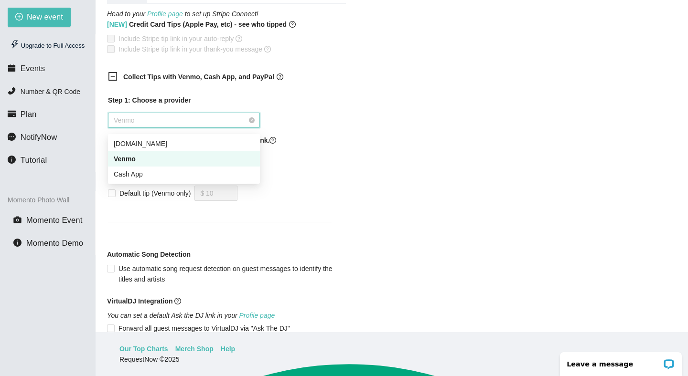
click at [155, 125] on span "Venmo" at bounding box center [184, 120] width 140 height 14
click at [146, 174] on div "Cash App" at bounding box center [184, 174] width 140 height 11
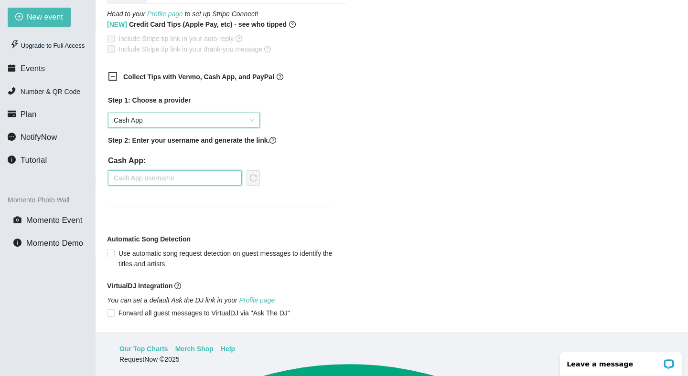
click at [158, 186] on input "text" at bounding box center [175, 177] width 134 height 15
click at [254, 182] on icon "reload" at bounding box center [253, 178] width 8 height 8
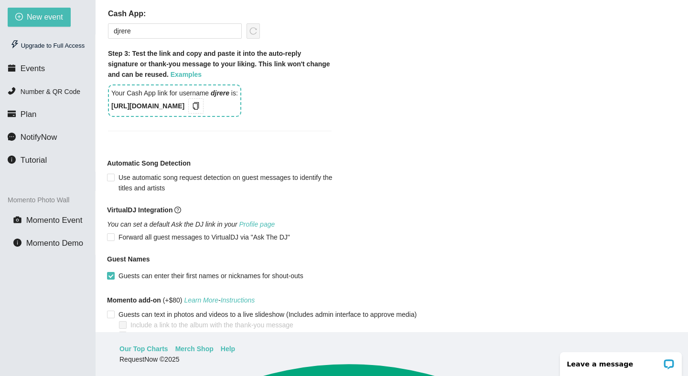
scroll to position [760, 0]
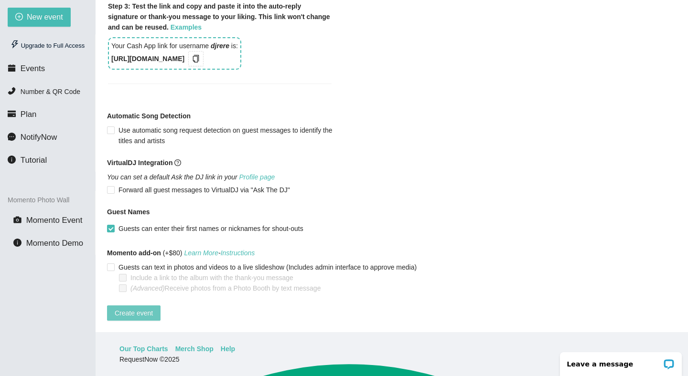
click at [147, 308] on span "Create event" at bounding box center [134, 313] width 38 height 11
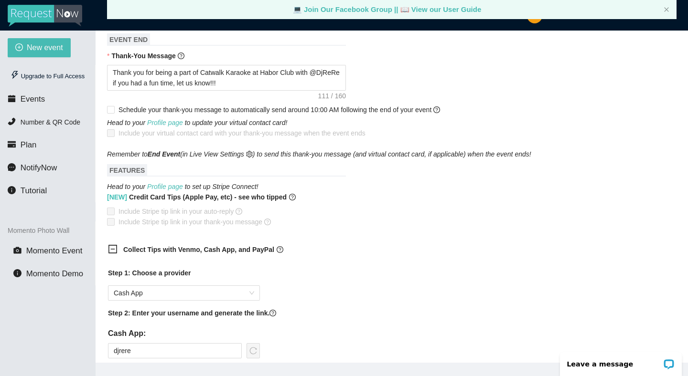
scroll to position [439, 0]
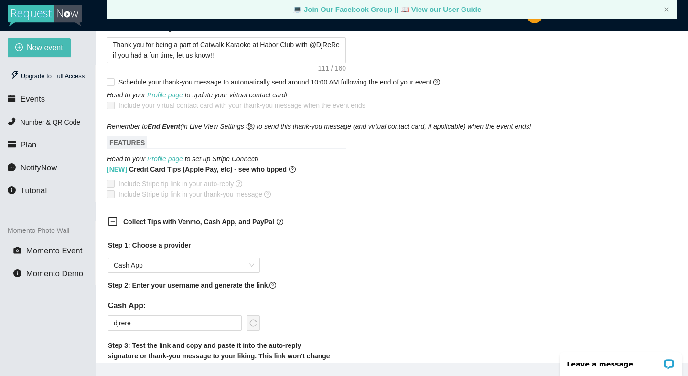
click at [111, 188] on span at bounding box center [111, 184] width 8 height 8
click at [162, 162] on link "Profile page" at bounding box center [165, 159] width 36 height 8
click at [225, 266] on span "Cash App" at bounding box center [184, 265] width 140 height 14
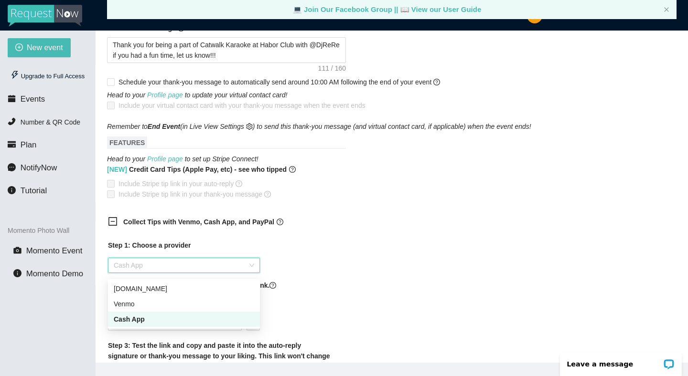
click at [215, 226] on b "Collect Tips with Venmo, Cash App, and PayPal" at bounding box center [198, 222] width 151 height 8
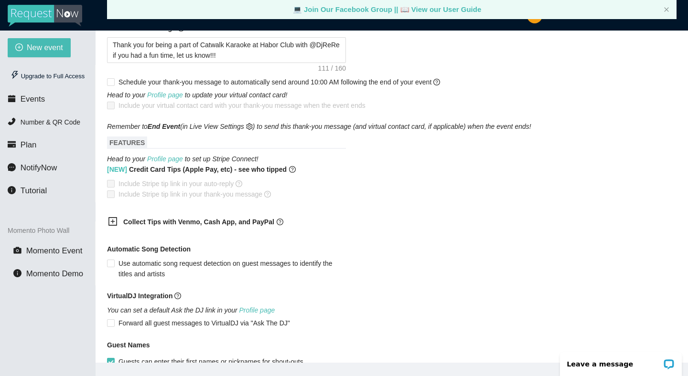
click at [114, 225] on icon "plus-square" at bounding box center [113, 222] width 10 height 10
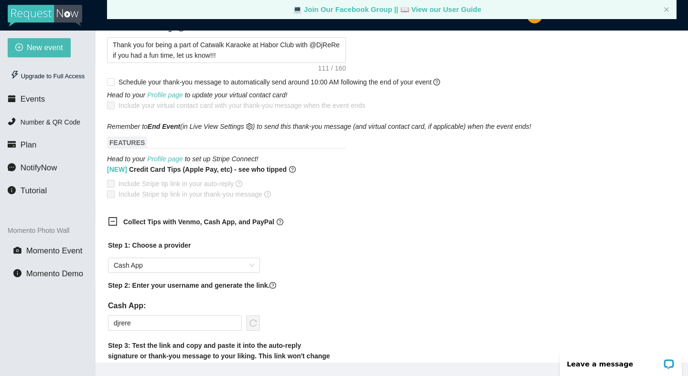
click at [115, 225] on icon "minus-square" at bounding box center [113, 222] width 10 height 10
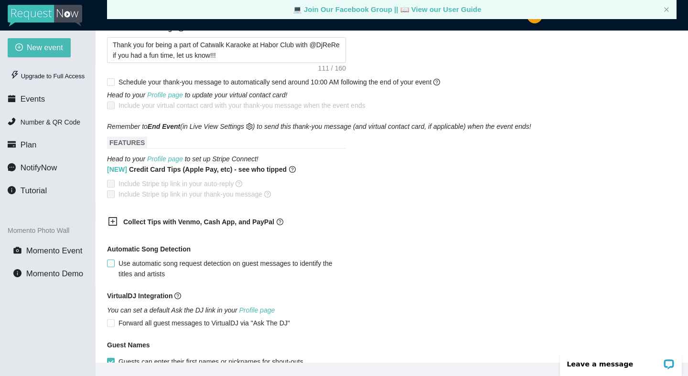
scroll to position [554, 0]
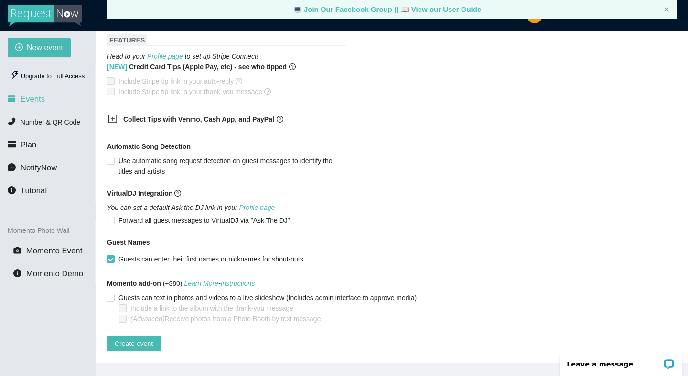
click at [37, 99] on span "Events" at bounding box center [33, 99] width 24 height 9
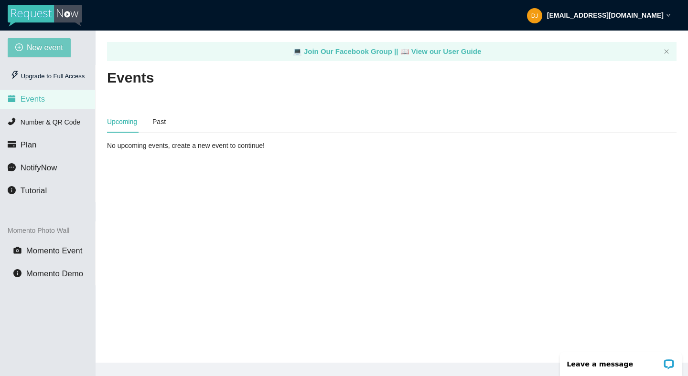
click at [54, 48] on span "New event" at bounding box center [45, 48] width 36 height 12
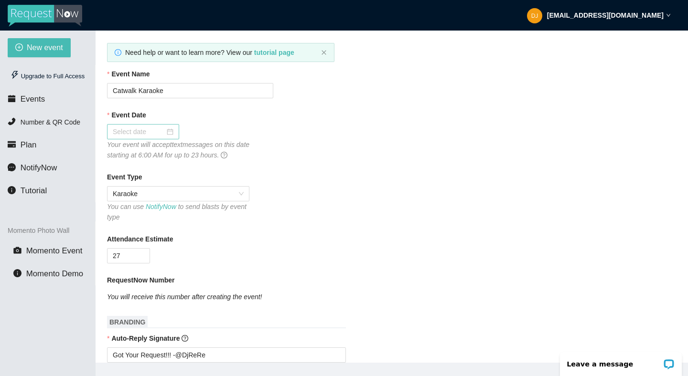
click at [167, 130] on div at bounding box center [143, 132] width 61 height 11
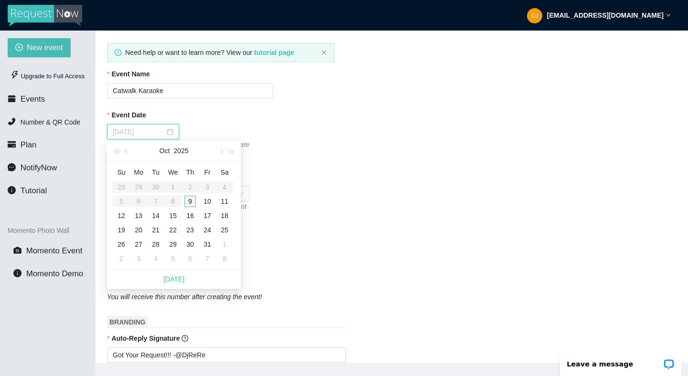
click at [188, 203] on div "9" at bounding box center [189, 201] width 11 height 11
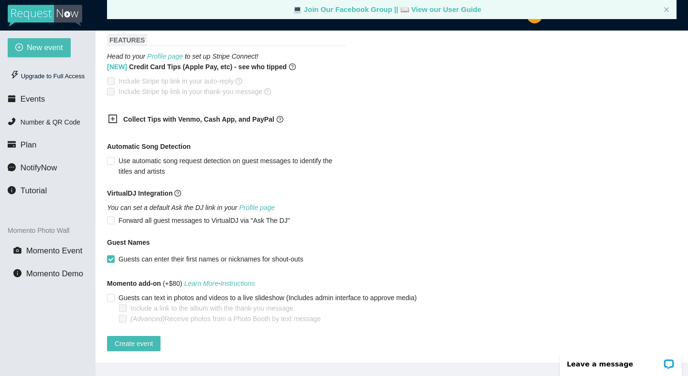
scroll to position [31, 0]
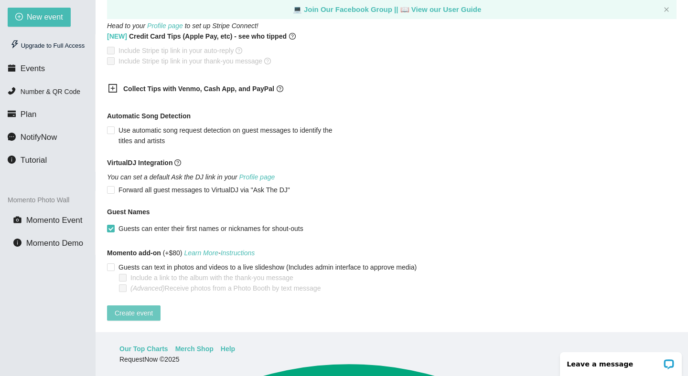
click at [143, 308] on span "Create event" at bounding box center [134, 313] width 38 height 11
click at [158, 306] on button "Create event" at bounding box center [133, 313] width 53 height 15
click at [29, 115] on span "Plan" at bounding box center [29, 114] width 16 height 9
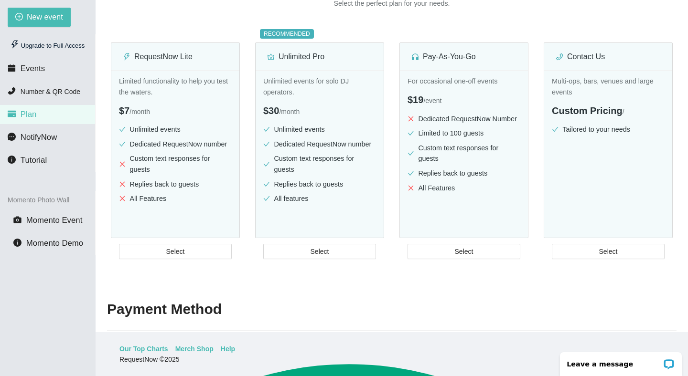
scroll to position [128, 0]
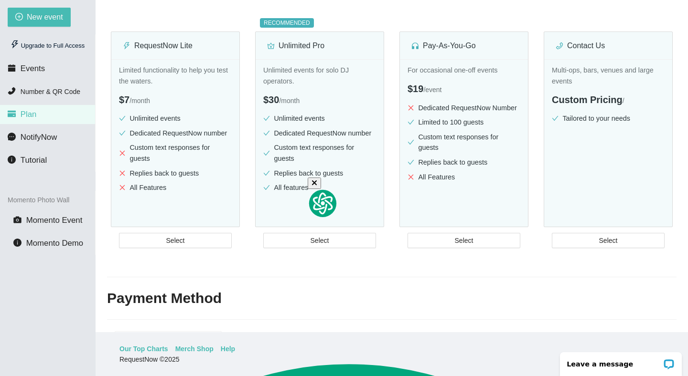
click at [317, 185] on icon "button" at bounding box center [314, 182] width 5 height 5
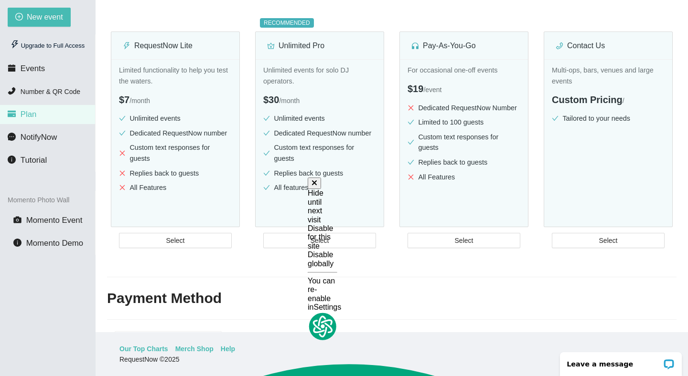
click at [332, 251] on div "Disable globally" at bounding box center [323, 260] width 30 height 18
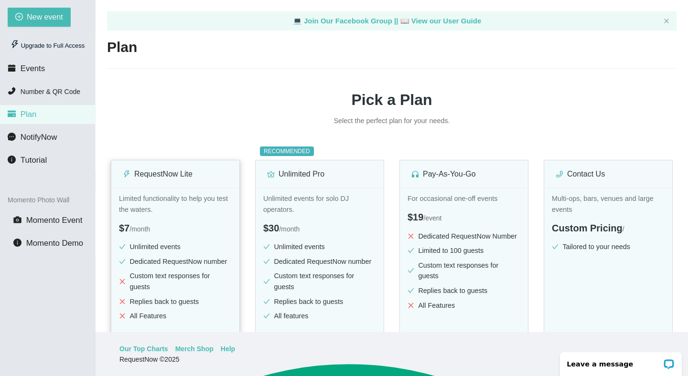
scroll to position [0, 0]
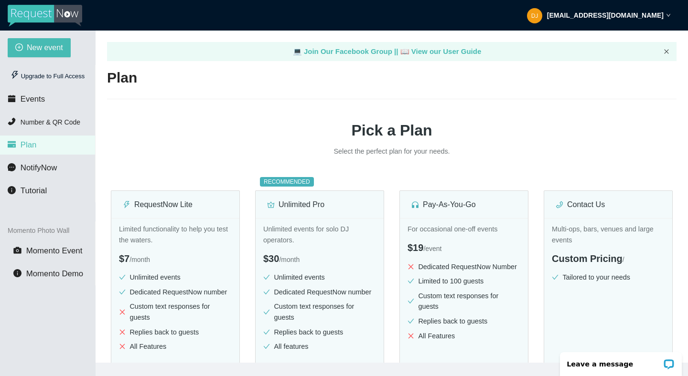
click at [666, 51] on icon "close" at bounding box center [666, 51] width 4 height 4
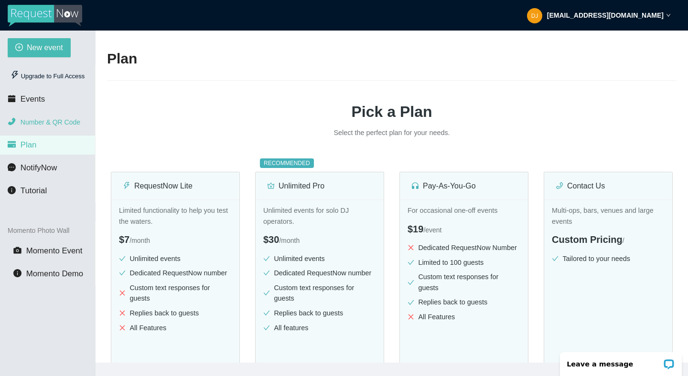
click at [43, 123] on span "Number & QR Code" at bounding box center [51, 122] width 60 height 8
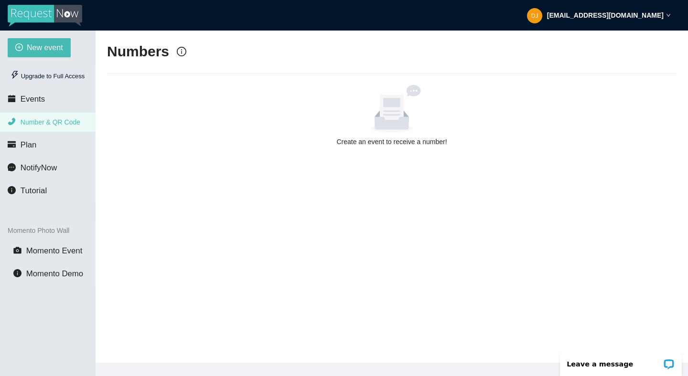
click at [388, 112] on icon at bounding box center [392, 111] width 24 height 32
click at [34, 102] on span "Events" at bounding box center [33, 99] width 24 height 9
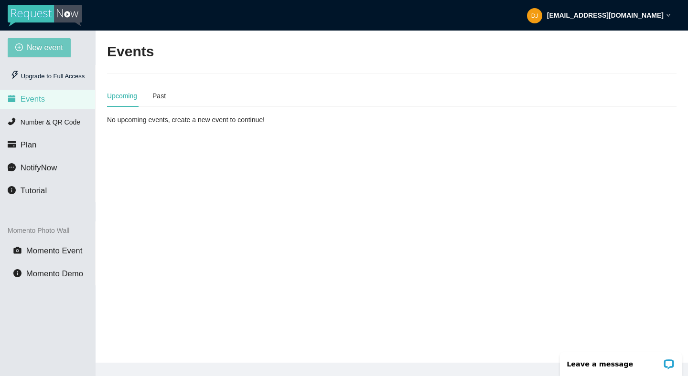
click at [54, 52] on span "New event" at bounding box center [45, 48] width 36 height 12
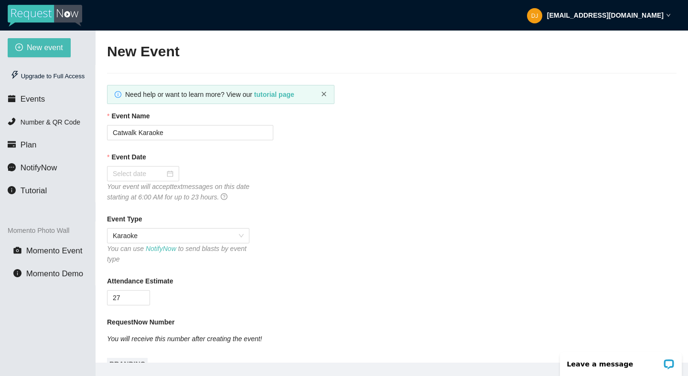
click at [325, 94] on icon "close" at bounding box center [324, 94] width 6 height 6
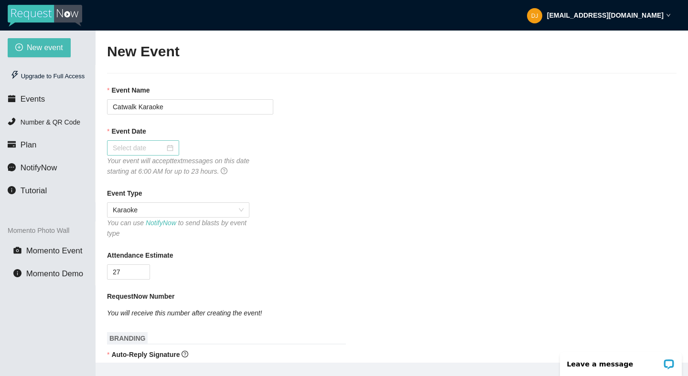
click at [166, 147] on div at bounding box center [143, 148] width 61 height 11
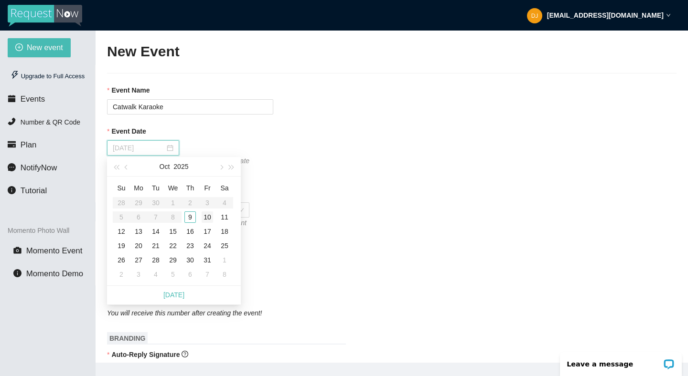
click at [210, 217] on div "10" at bounding box center [207, 217] width 11 height 11
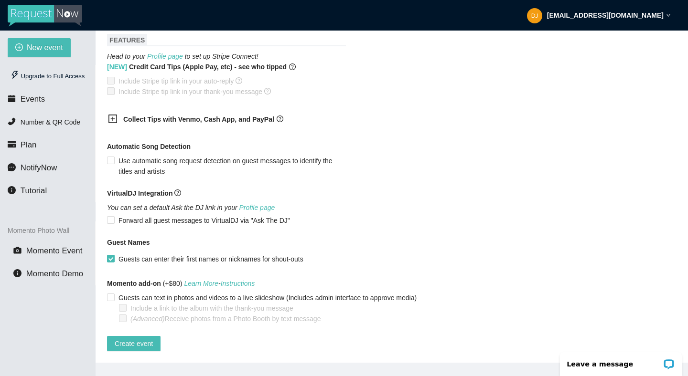
scroll to position [502, 0]
click at [147, 339] on span "Create event" at bounding box center [134, 344] width 38 height 11
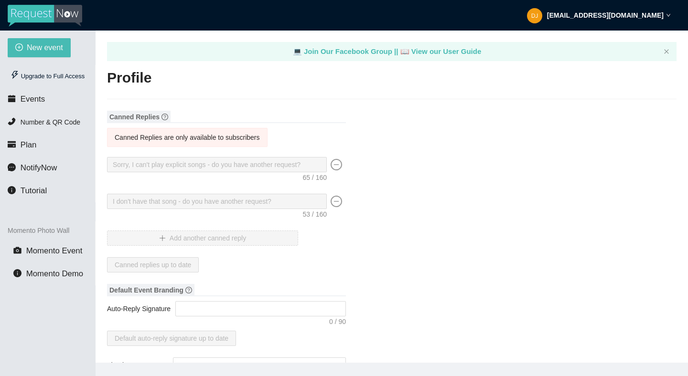
type input "REmixed Events"
type input "DJ"
type input "(424) 235-7373"
type input "[EMAIL_ADDRESS][DOMAIN_NAME]"
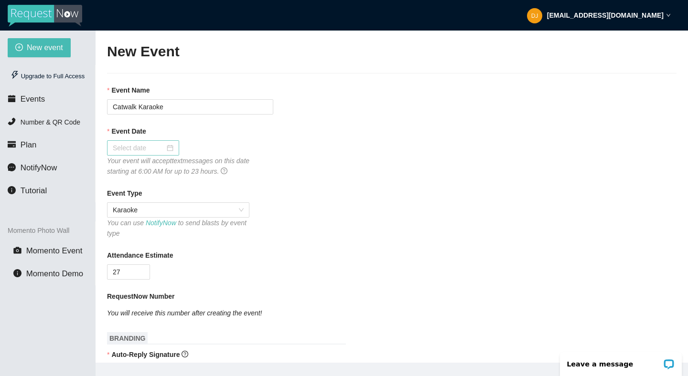
click at [159, 148] on div at bounding box center [143, 148] width 61 height 11
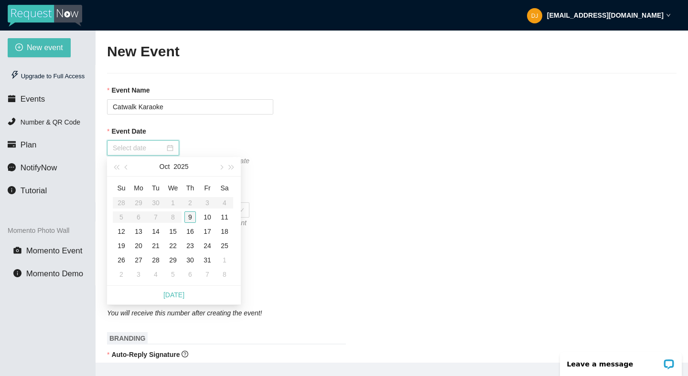
type input "[DATE]"
click at [189, 219] on div "9" at bounding box center [189, 217] width 11 height 11
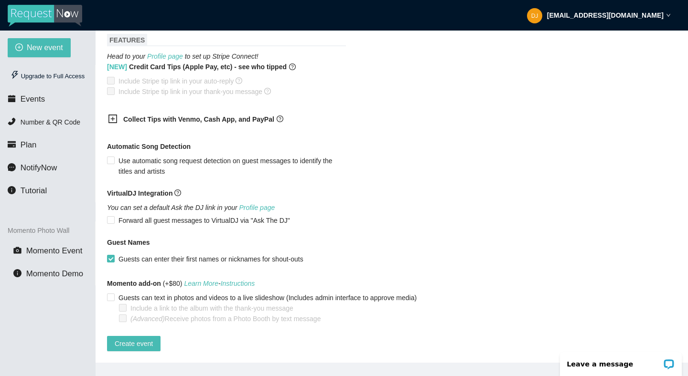
scroll to position [31, 0]
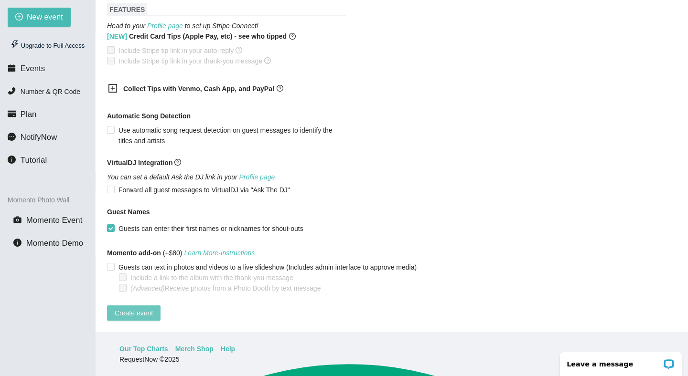
click at [141, 308] on span "Create event" at bounding box center [134, 313] width 38 height 11
click at [29, 66] on span "Events" at bounding box center [33, 68] width 24 height 9
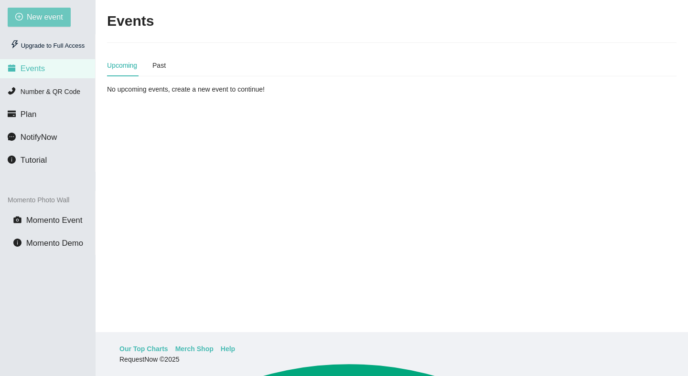
click at [51, 10] on button "New event" at bounding box center [39, 17] width 63 height 19
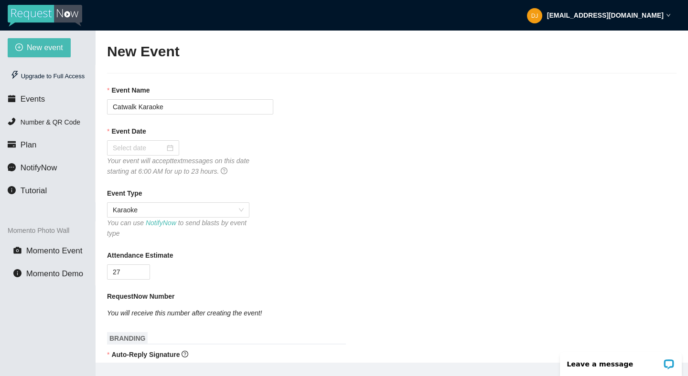
click at [76, 16] on img at bounding box center [45, 16] width 74 height 22
click at [53, 19] on img at bounding box center [45, 16] width 74 height 22
type textarea "[URL][DOMAIN_NAME]"
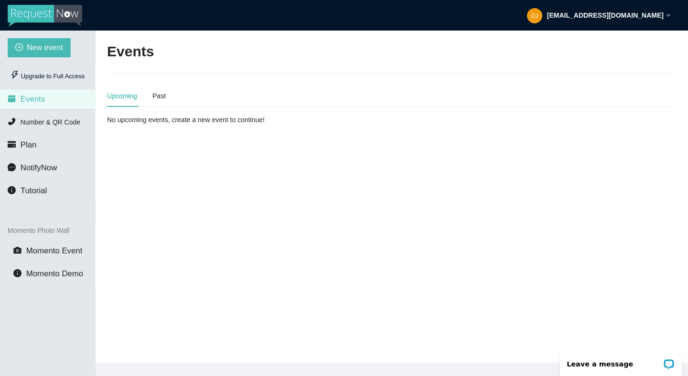
click at [63, 57] on div "New event Upgrade to Full Access Events Number & QR Code Plan NotifyNow Tutoria…" at bounding box center [47, 219] width 95 height 376
click at [65, 47] on button "New event" at bounding box center [39, 47] width 63 height 19
